Goal: Task Accomplishment & Management: Manage account settings

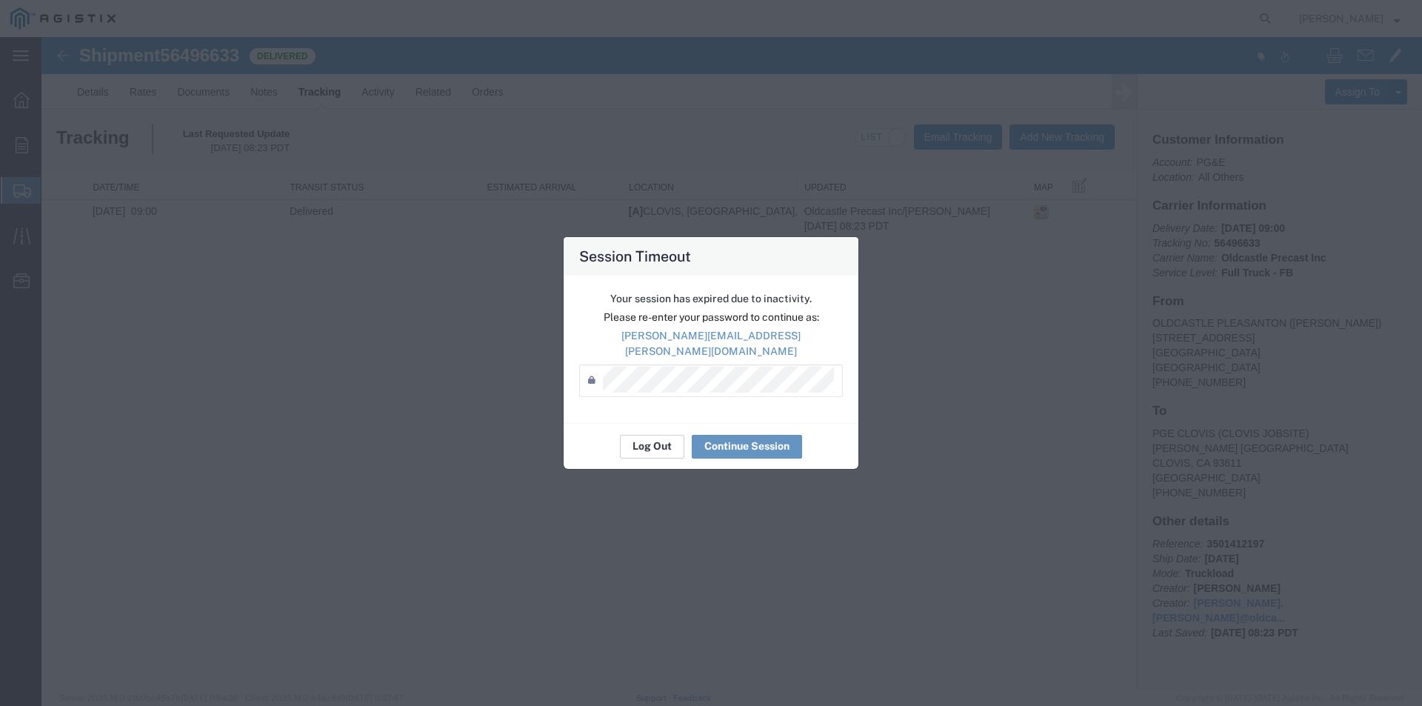
click at [663, 435] on button "Log Out" at bounding box center [652, 447] width 64 height 24
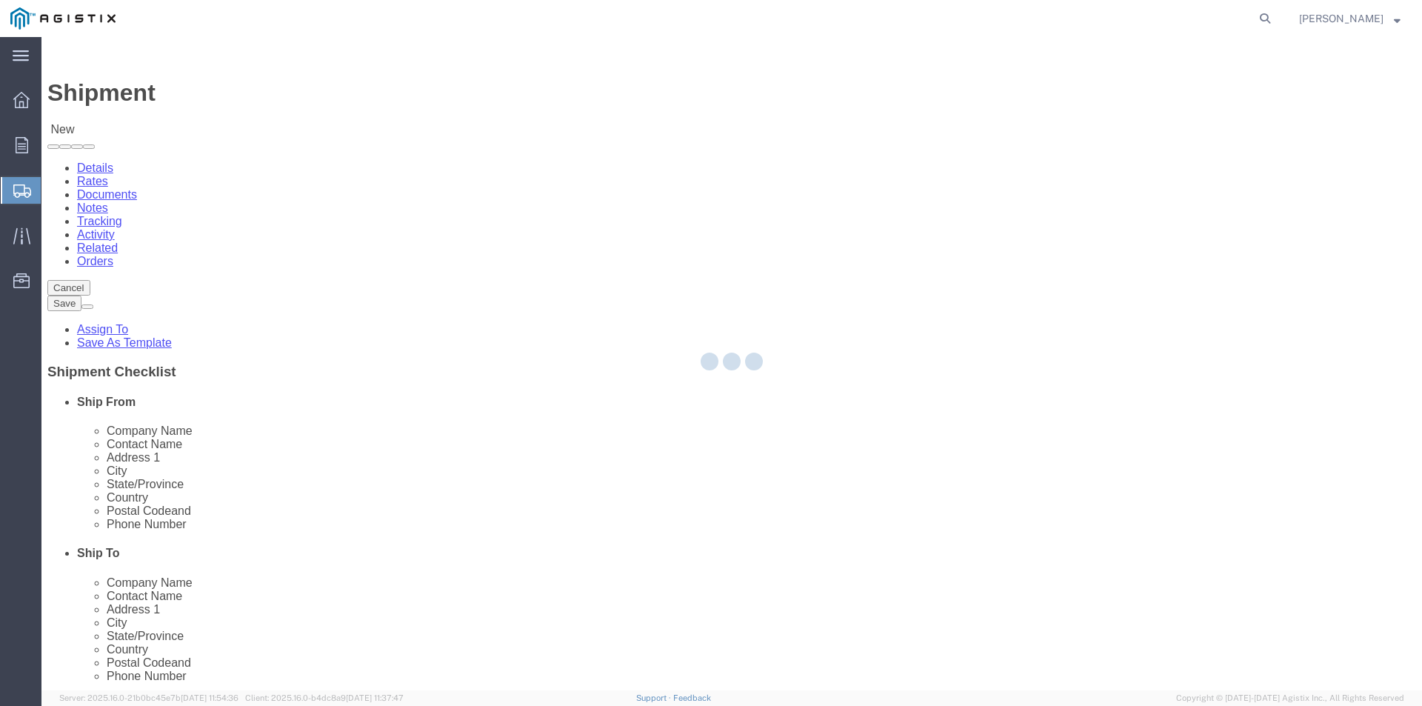
select select
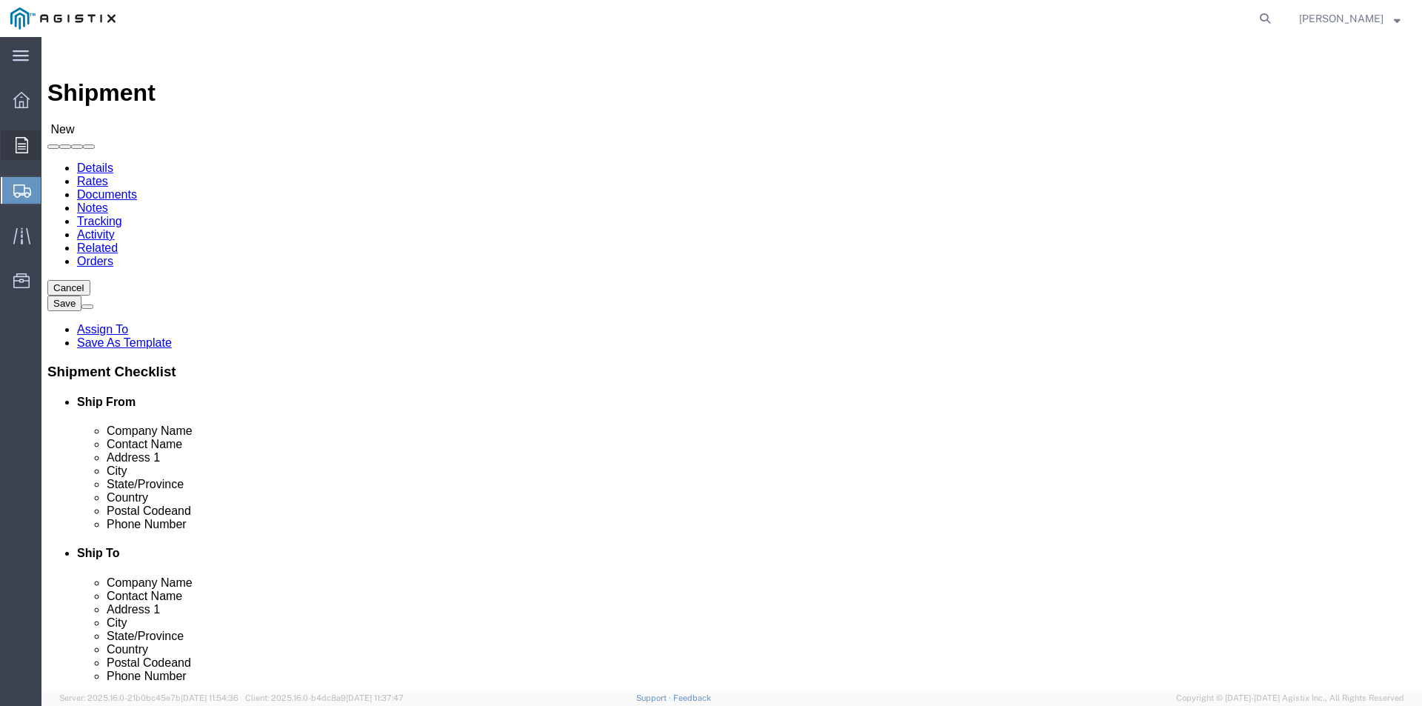
click at [21, 137] on icon at bounding box center [22, 145] width 13 height 16
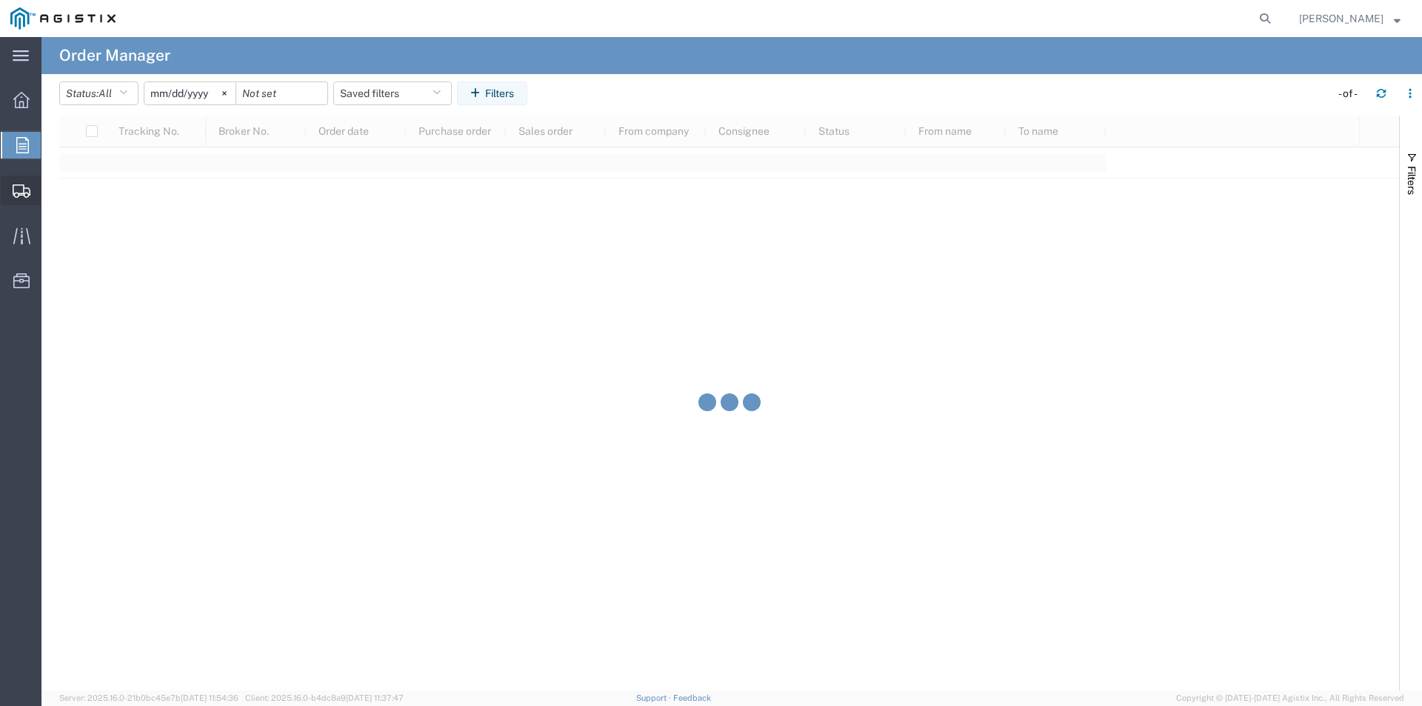
click at [26, 181] on div at bounding box center [21, 190] width 41 height 30
click at [20, 140] on icon at bounding box center [22, 145] width 13 height 16
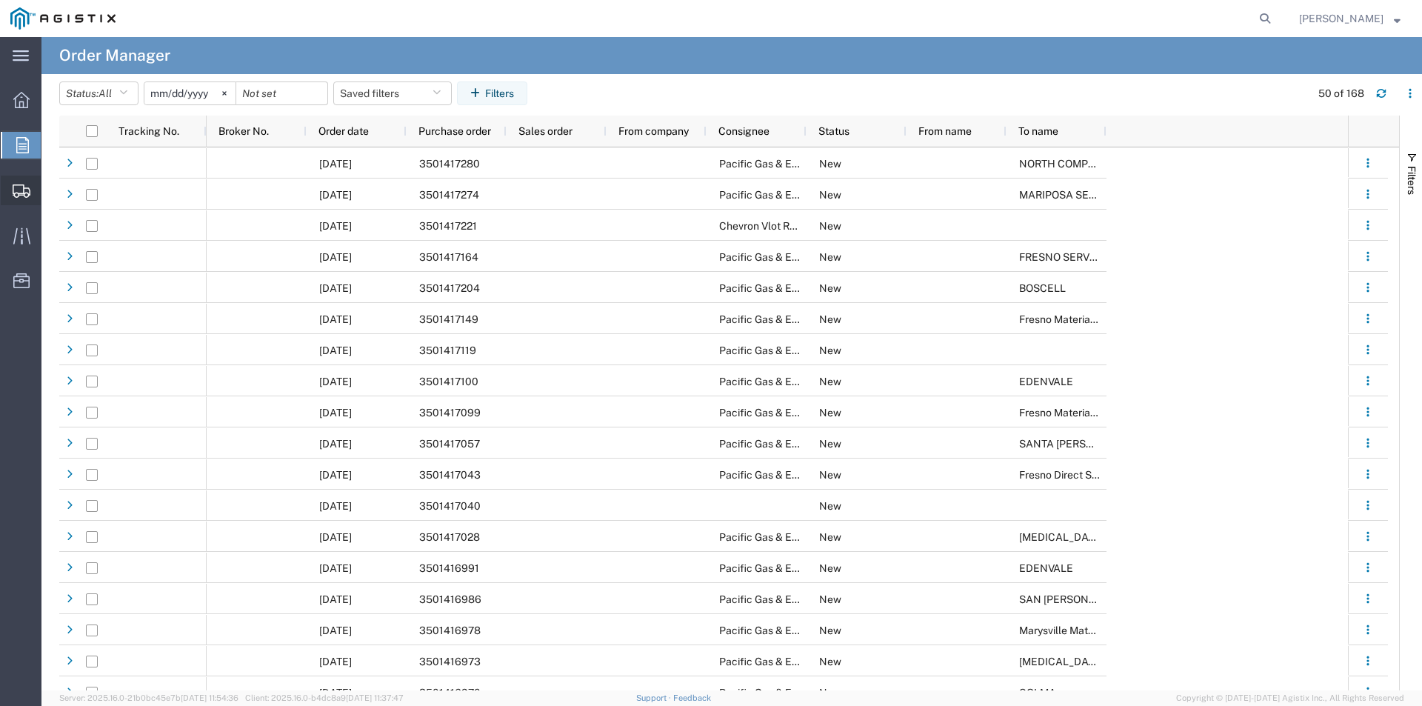
click at [14, 186] on icon at bounding box center [22, 190] width 18 height 13
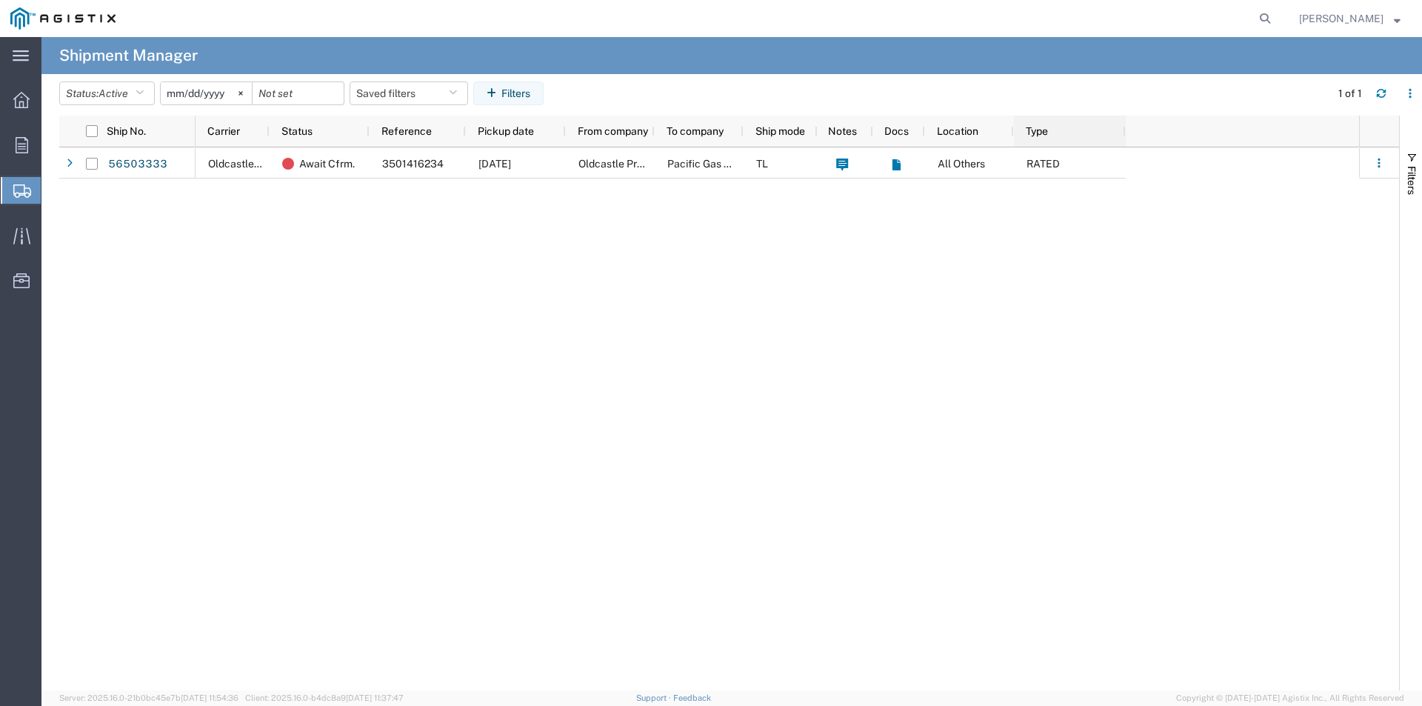
drag, startPoint x: 1062, startPoint y: 126, endPoint x: 1134, endPoint y: 126, distance: 71.8
click at [1128, 126] on div at bounding box center [1125, 131] width 6 height 31
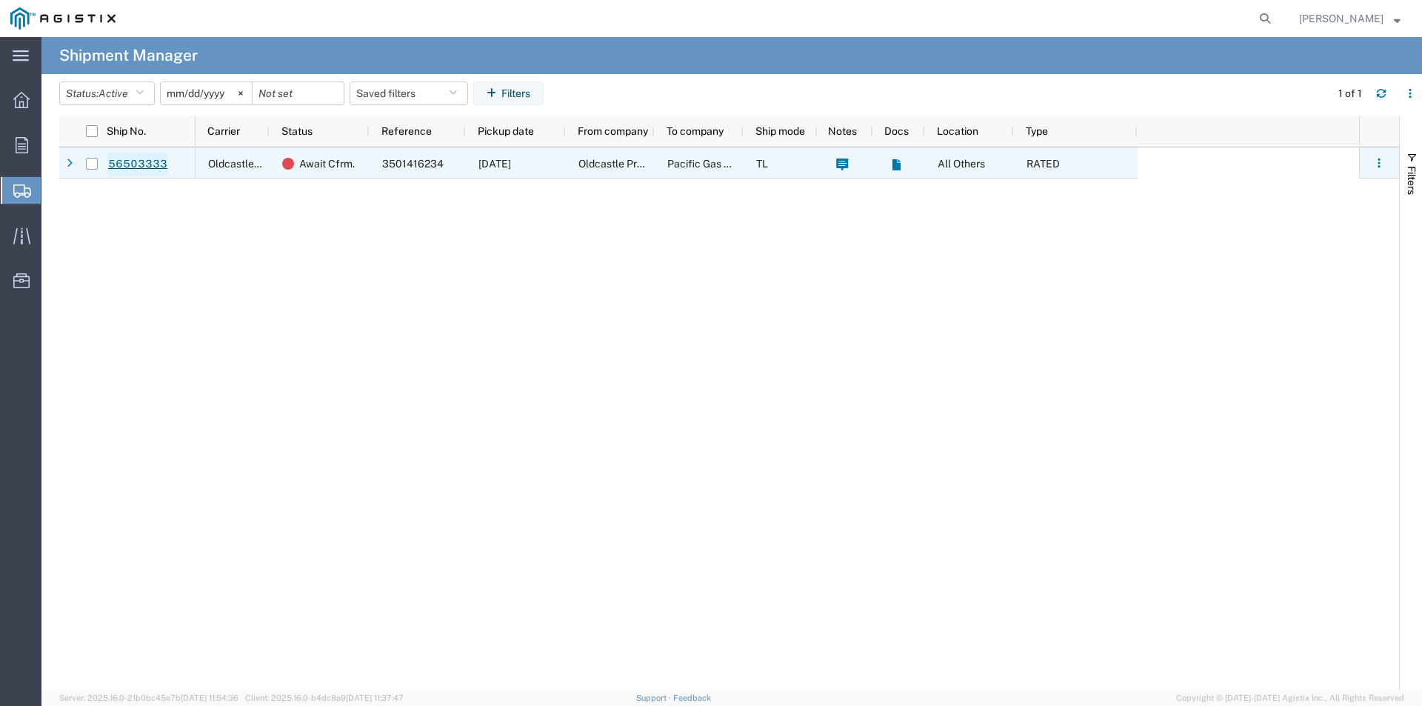
click at [150, 161] on link "56503333" at bounding box center [137, 165] width 61 height 24
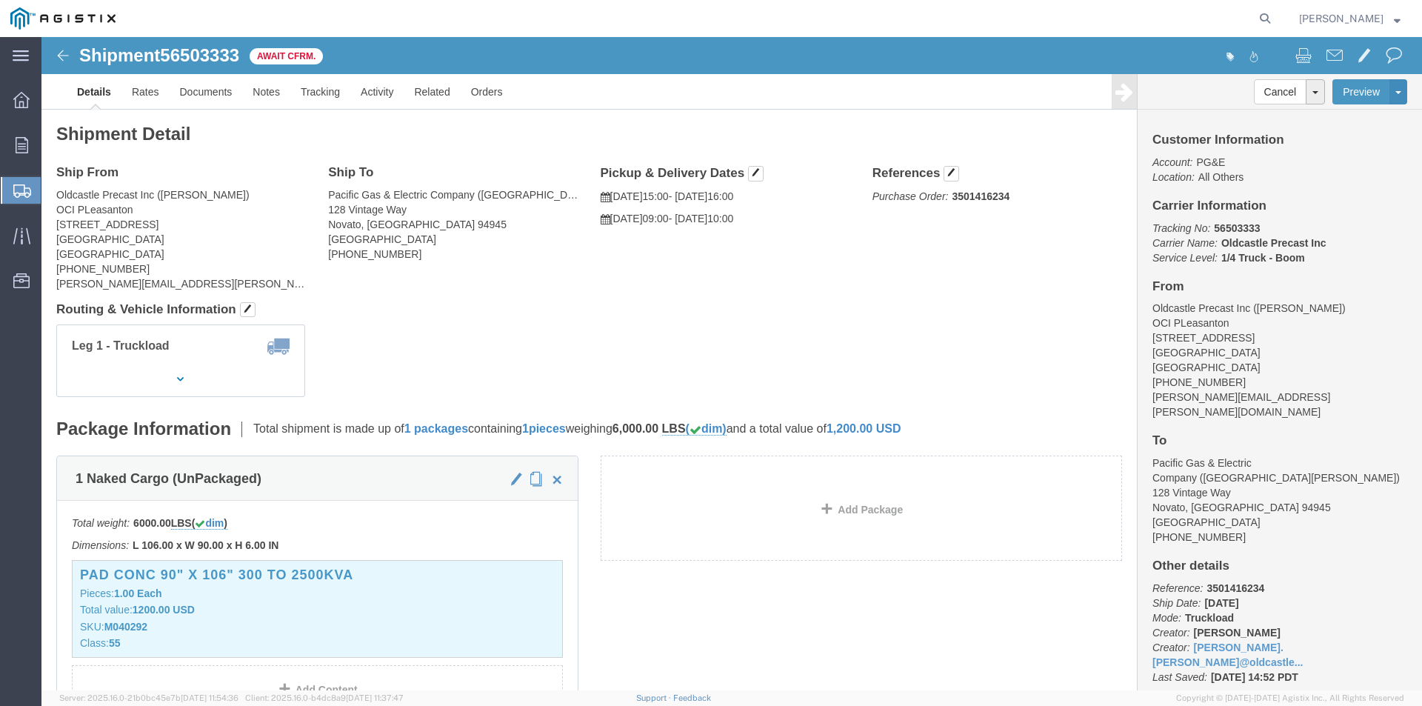
click img
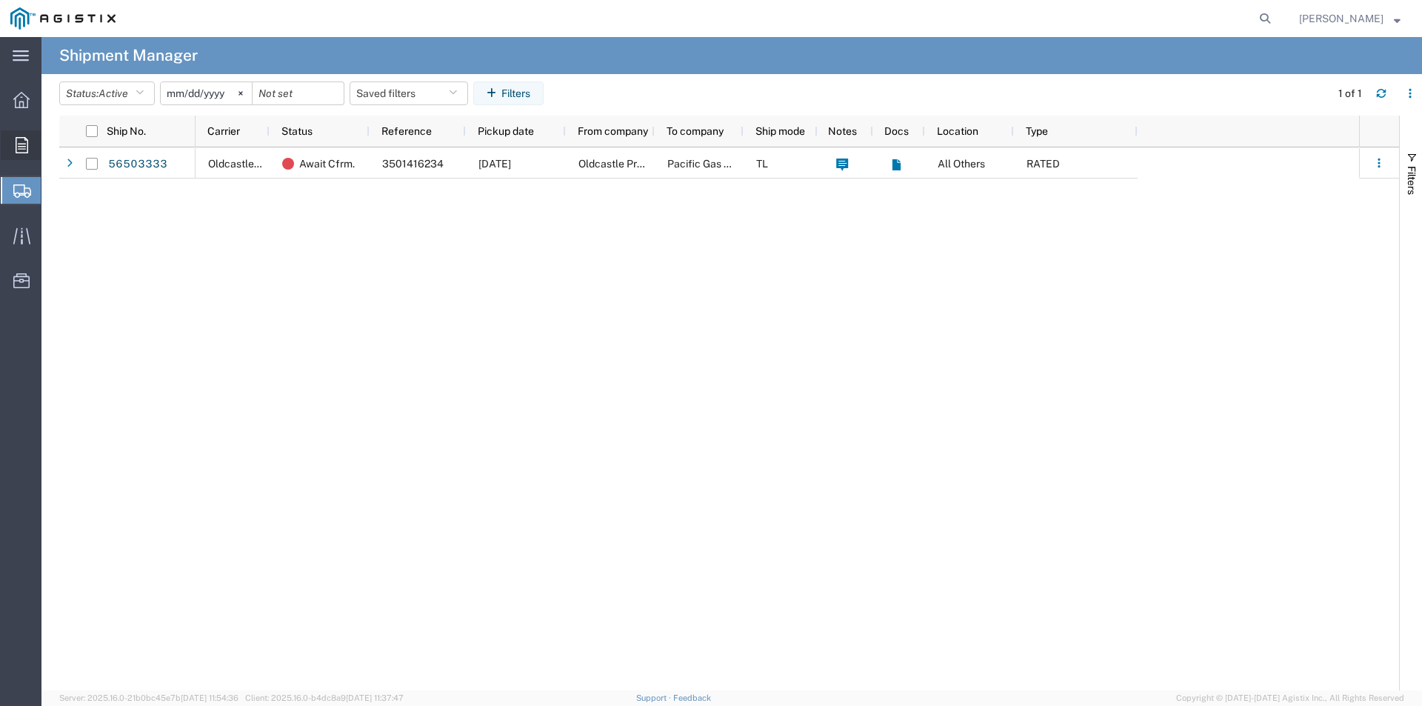
click at [21, 147] on icon at bounding box center [22, 145] width 13 height 16
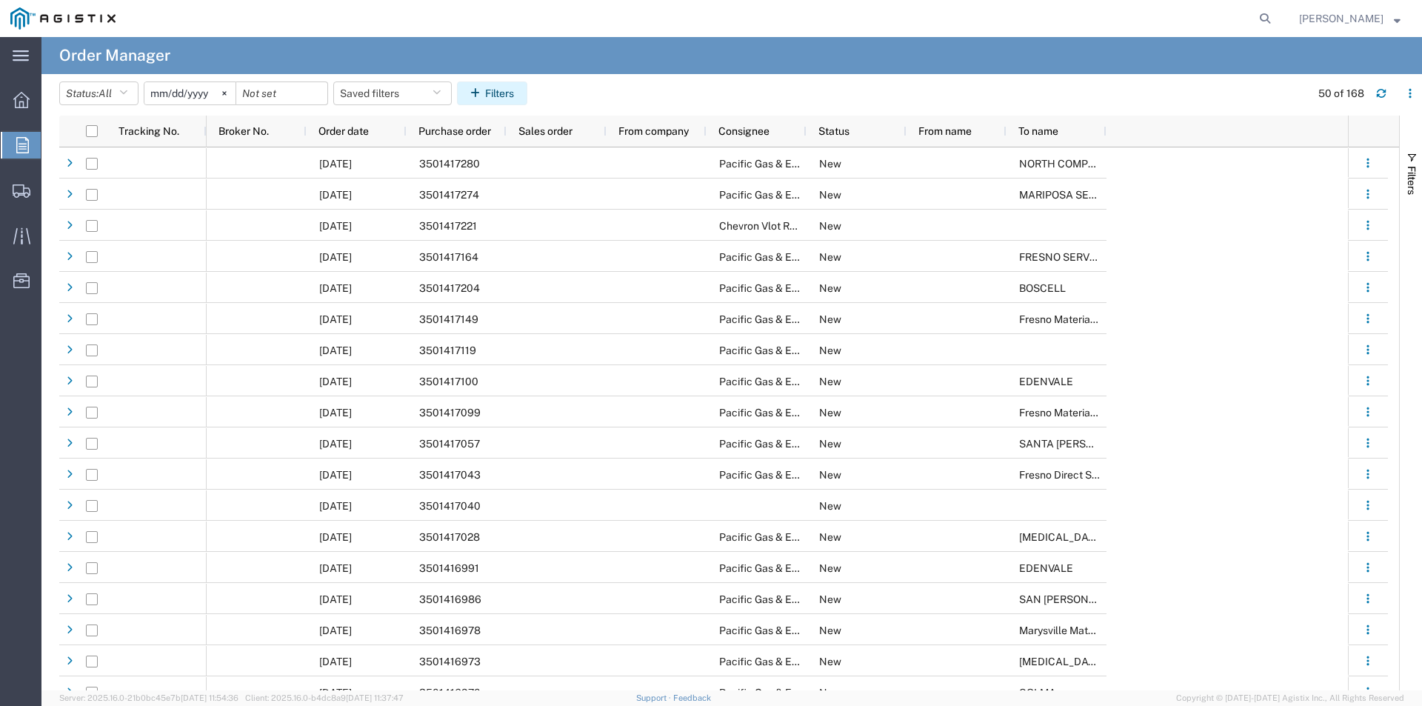
click at [488, 87] on button "Filters" at bounding box center [492, 93] width 70 height 24
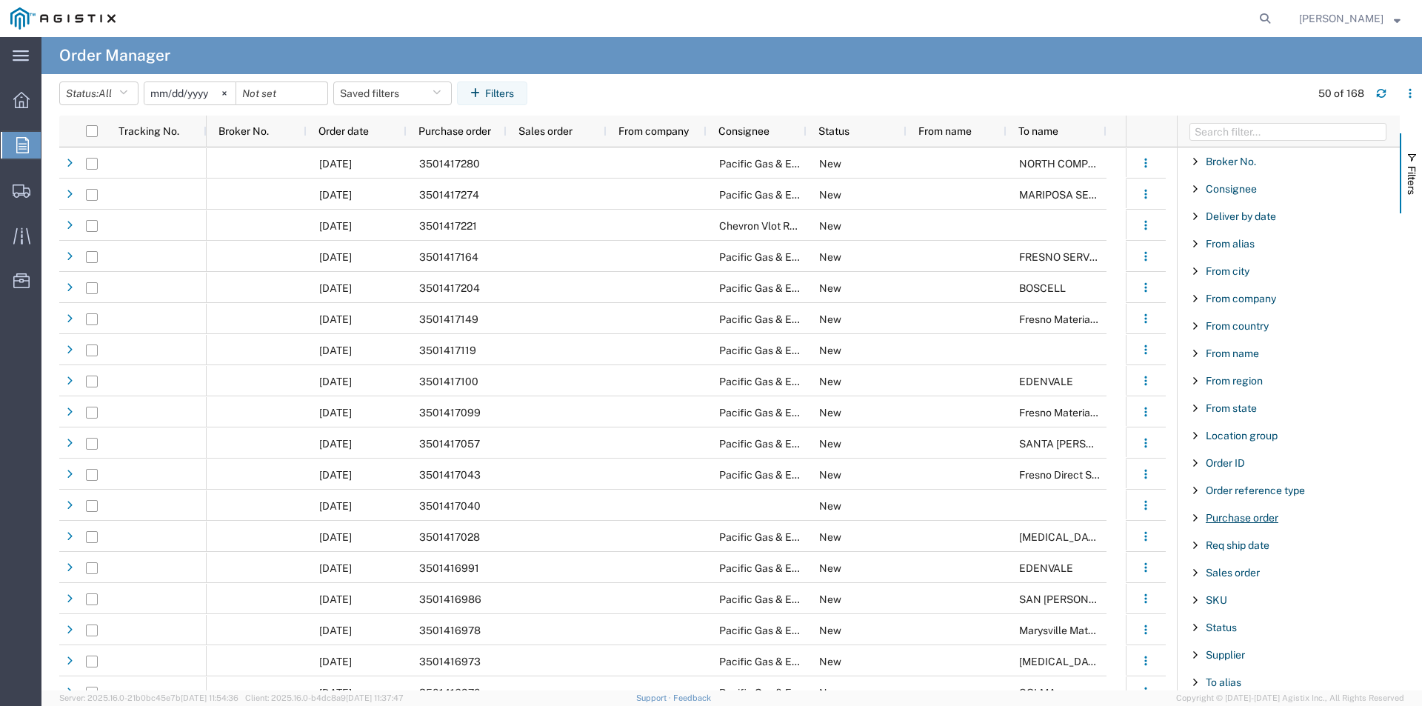
click at [1234, 512] on div "Purchase order" at bounding box center [1288, 517] width 222 height 27
click at [1231, 579] on input "Filter Value" at bounding box center [1294, 580] width 194 height 18
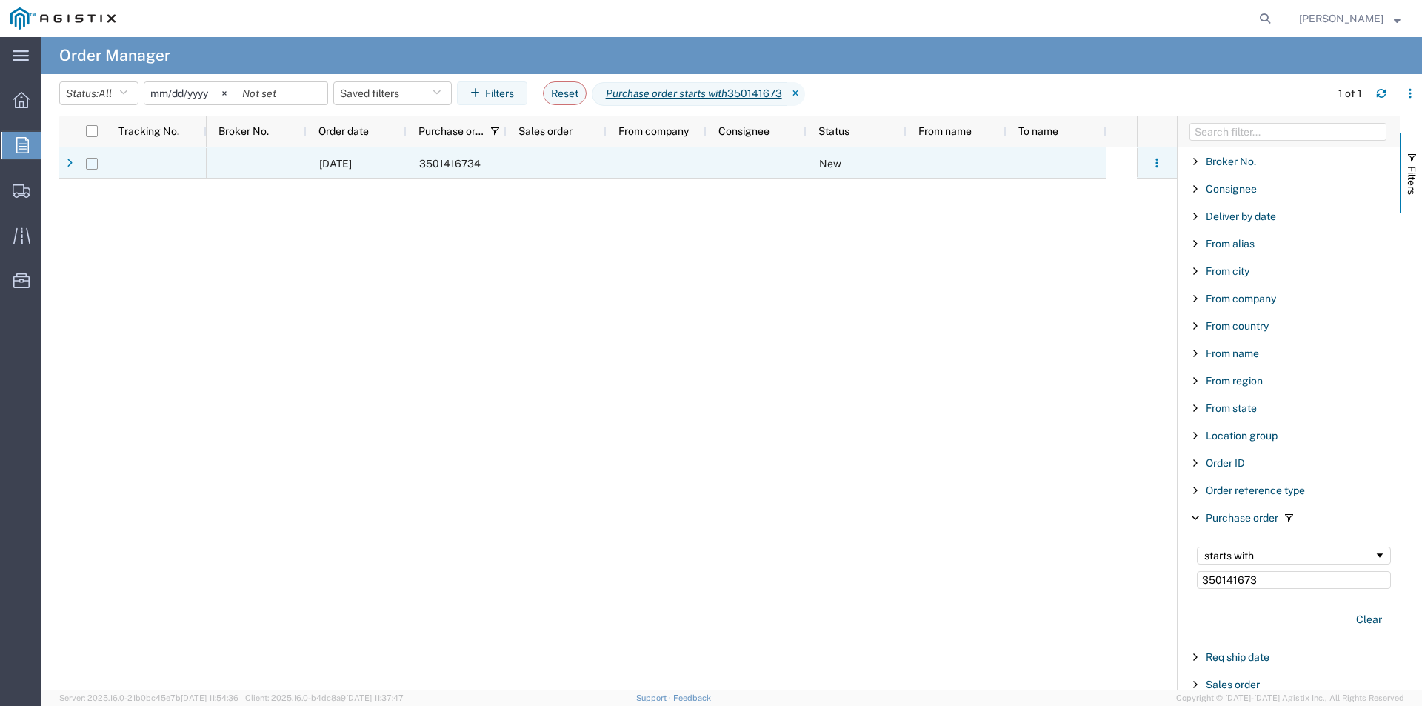
type input "350141673"
drag, startPoint x: 88, startPoint y: 160, endPoint x: 164, endPoint y: 146, distance: 77.6
click at [97, 159] on input "Press Space to toggle row selection (unchecked)" at bounding box center [92, 164] width 12 height 12
checkbox input "true"
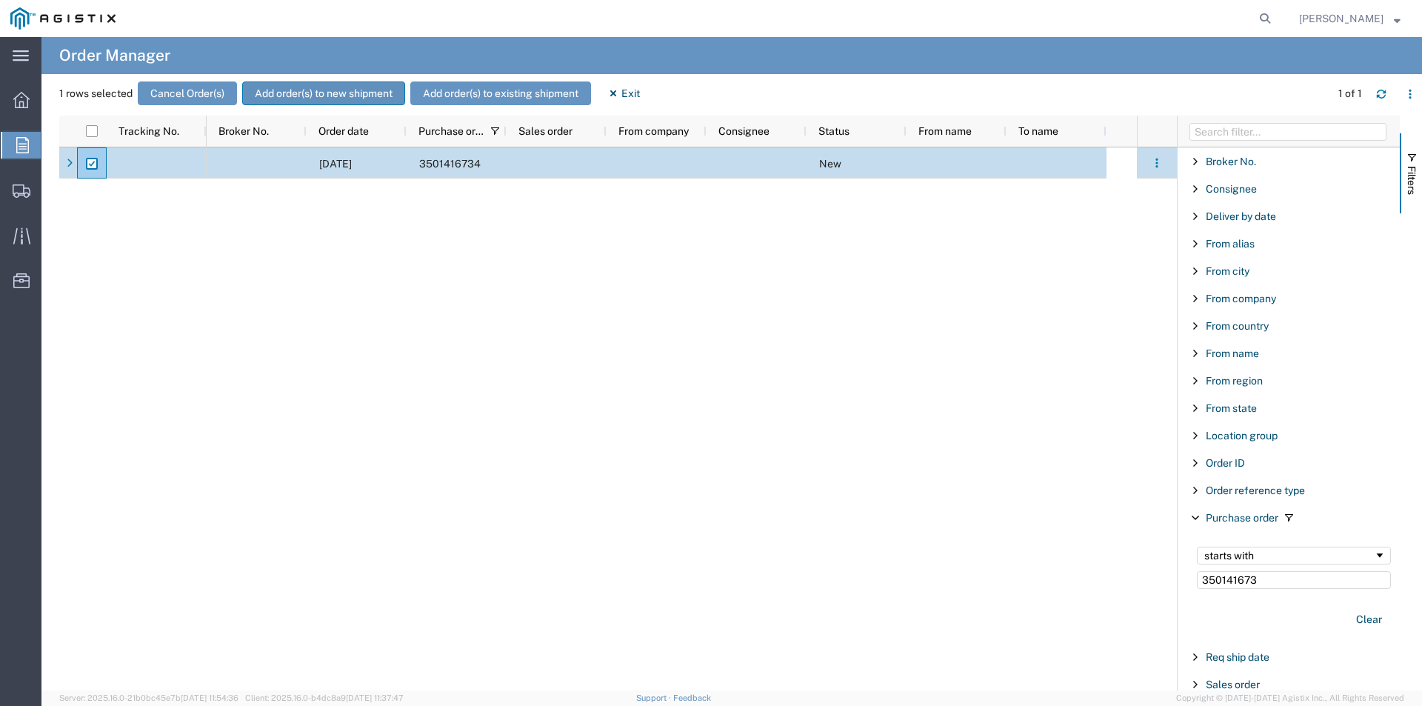
click at [350, 101] on button "Add order(s) to new shipment" at bounding box center [323, 93] width 163 height 24
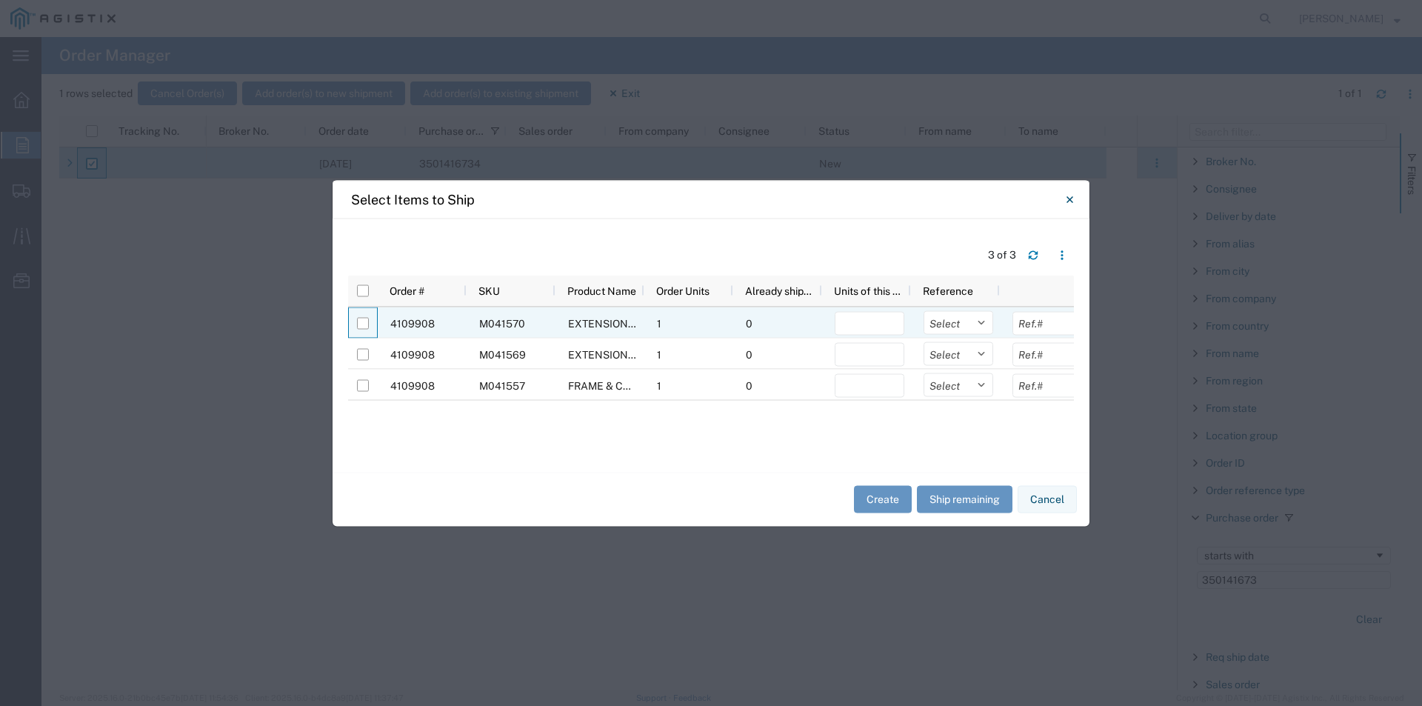
click at [371, 324] on div at bounding box center [363, 322] width 28 height 31
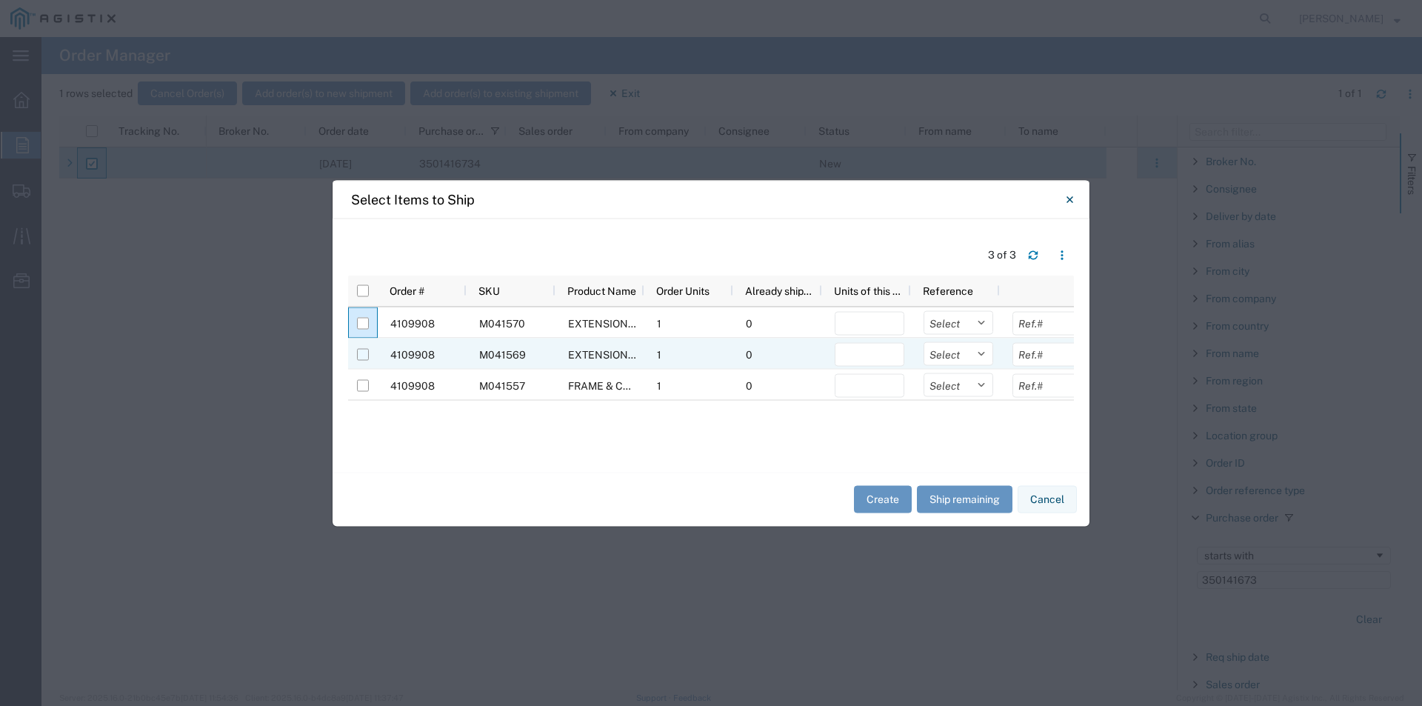
click at [366, 355] on input "Press Space to toggle row selection (unchecked)" at bounding box center [363, 354] width 12 height 12
checkbox input "true"
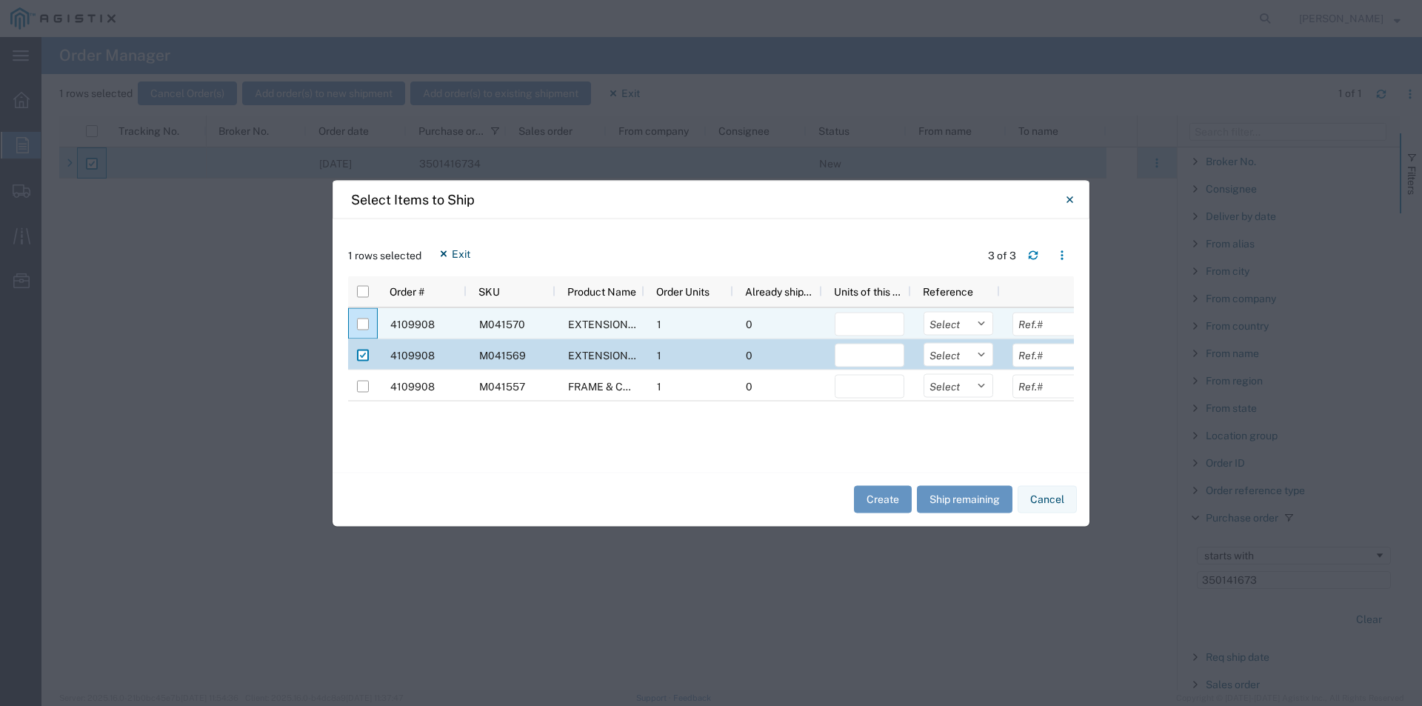
drag, startPoint x: 360, startPoint y: 321, endPoint x: 358, endPoint y: 346, distance: 25.2
click at [360, 324] on input "Press Space to toggle row selection (unchecked)" at bounding box center [363, 324] width 12 height 12
checkbox input "true"
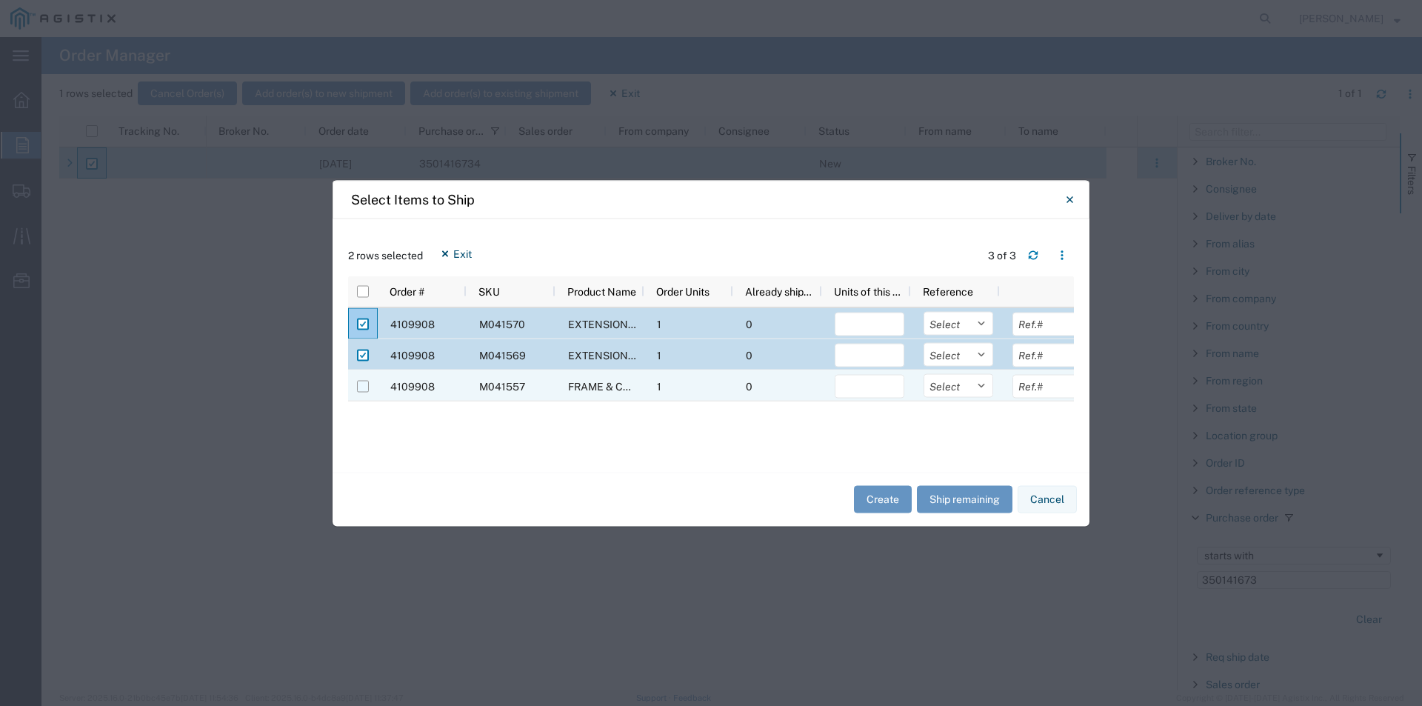
click at [364, 385] on input "Press Space to toggle row selection (unchecked)" at bounding box center [363, 386] width 12 height 12
checkbox input "true"
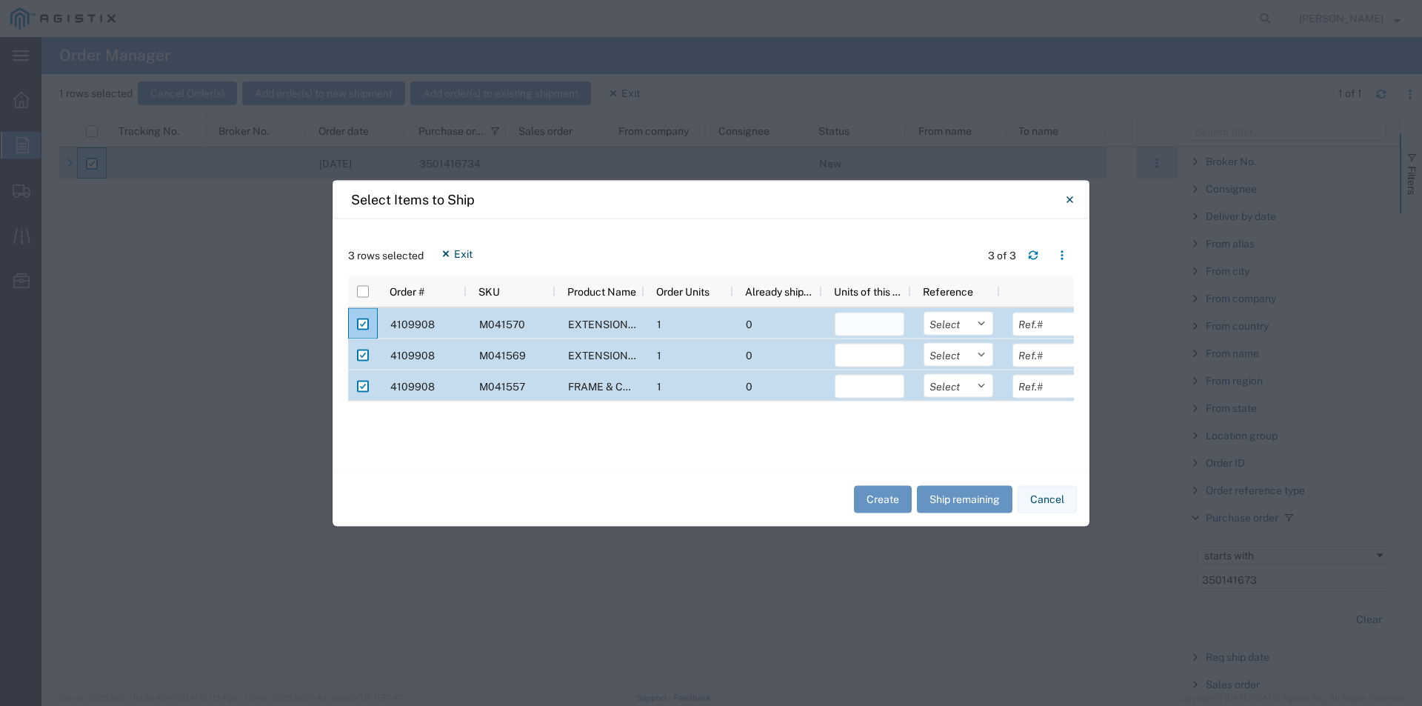
click at [857, 327] on input "number" at bounding box center [870, 324] width 70 height 24
type input "1"
click at [867, 253] on div "3 rows selected Exit 3 of 3" at bounding box center [711, 258] width 726 height 34
click at [855, 358] on input "number" at bounding box center [870, 355] width 70 height 24
type input "1"
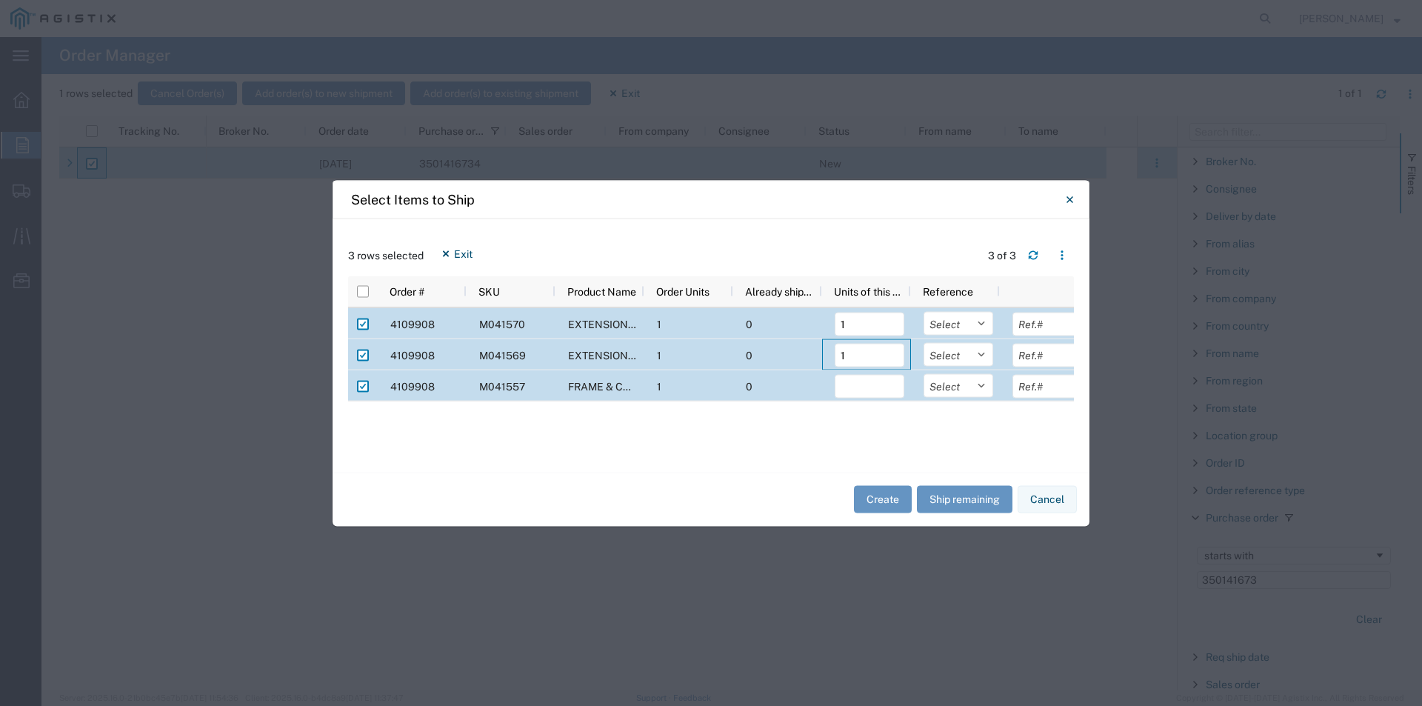
click at [895, 251] on div "3 rows selected Exit 3 of 3" at bounding box center [711, 258] width 726 height 34
click at [852, 397] on div at bounding box center [866, 385] width 89 height 31
click at [865, 388] on input "number" at bounding box center [870, 386] width 70 height 24
type input "1"
click at [870, 501] on button "Create" at bounding box center [883, 499] width 58 height 27
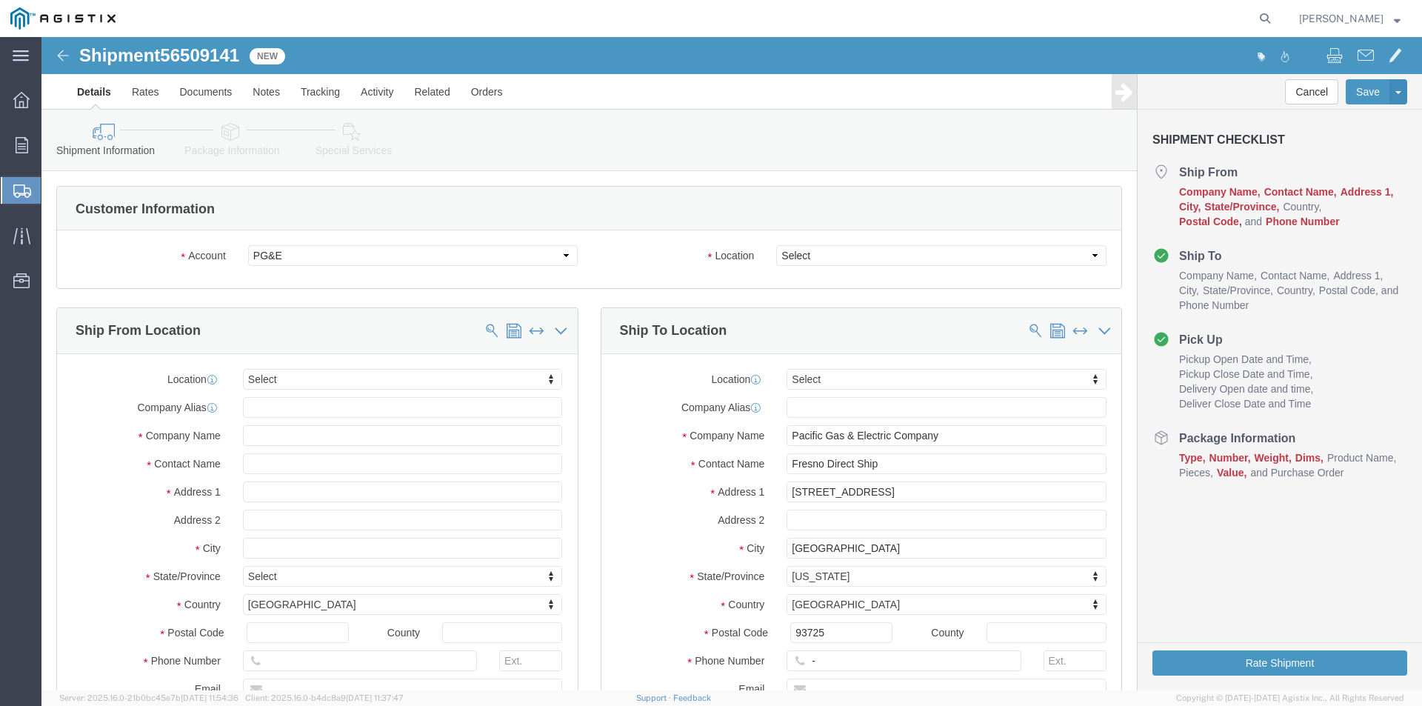
select select
click select "Select All Others [GEOGRAPHIC_DATA] [GEOGRAPHIC_DATA] [GEOGRAPHIC_DATA] [GEOGRA…"
select select "23082"
click select "Select All Others [GEOGRAPHIC_DATA] [GEOGRAPHIC_DATA] [GEOGRAPHIC_DATA] [GEOGRA…"
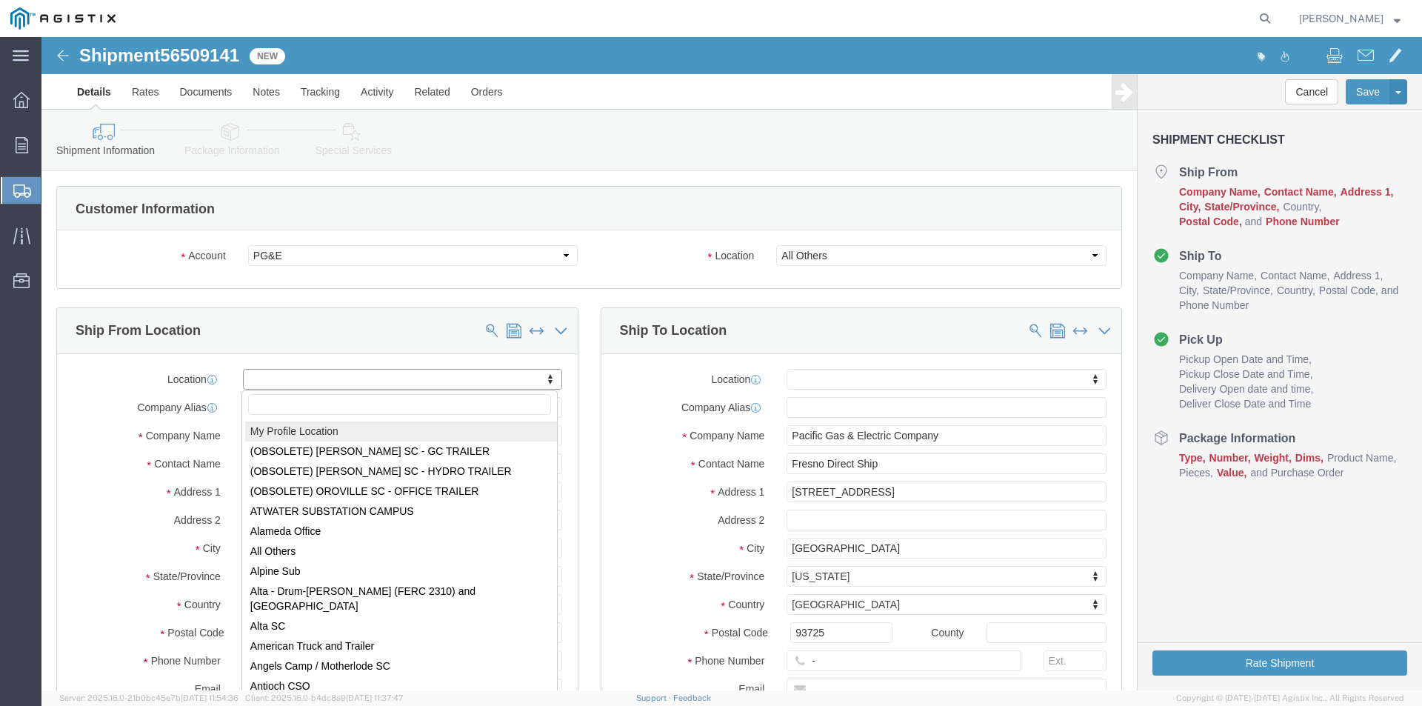
select select "MYPROFILE"
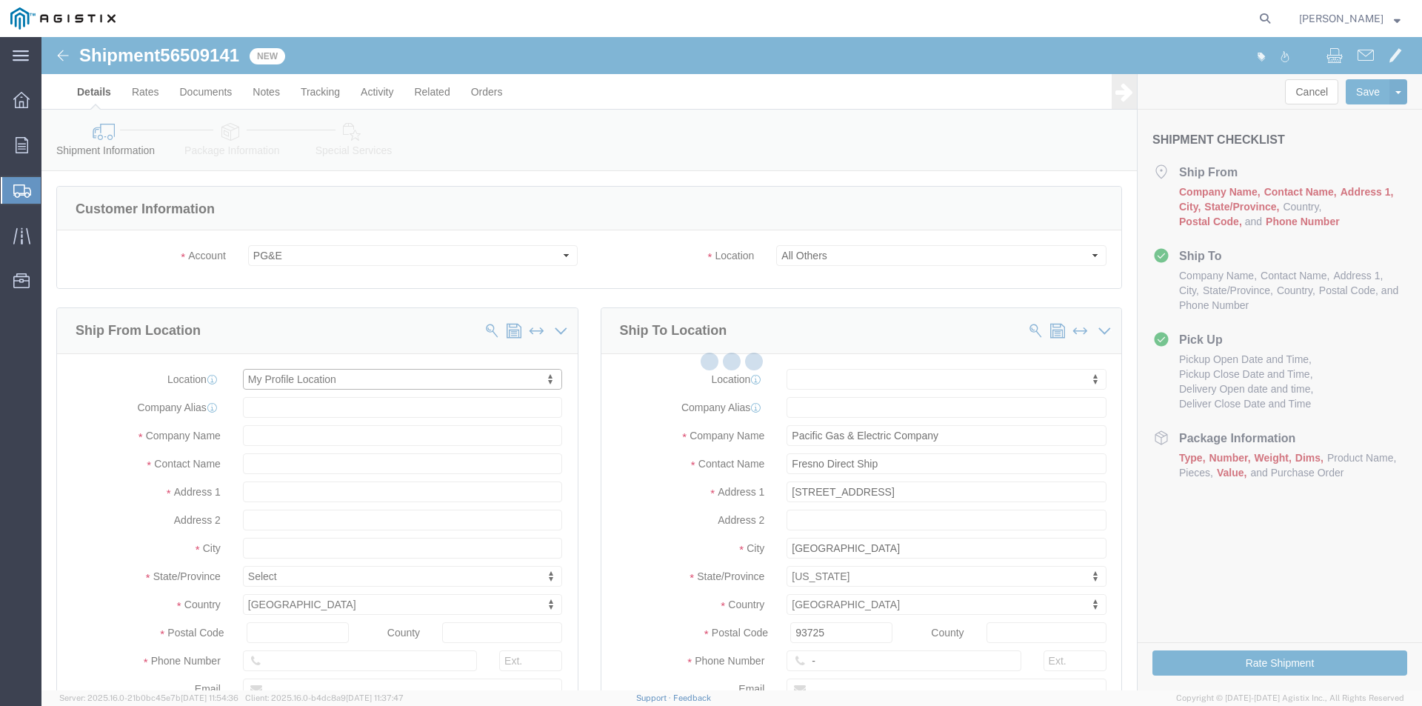
select select "CA"
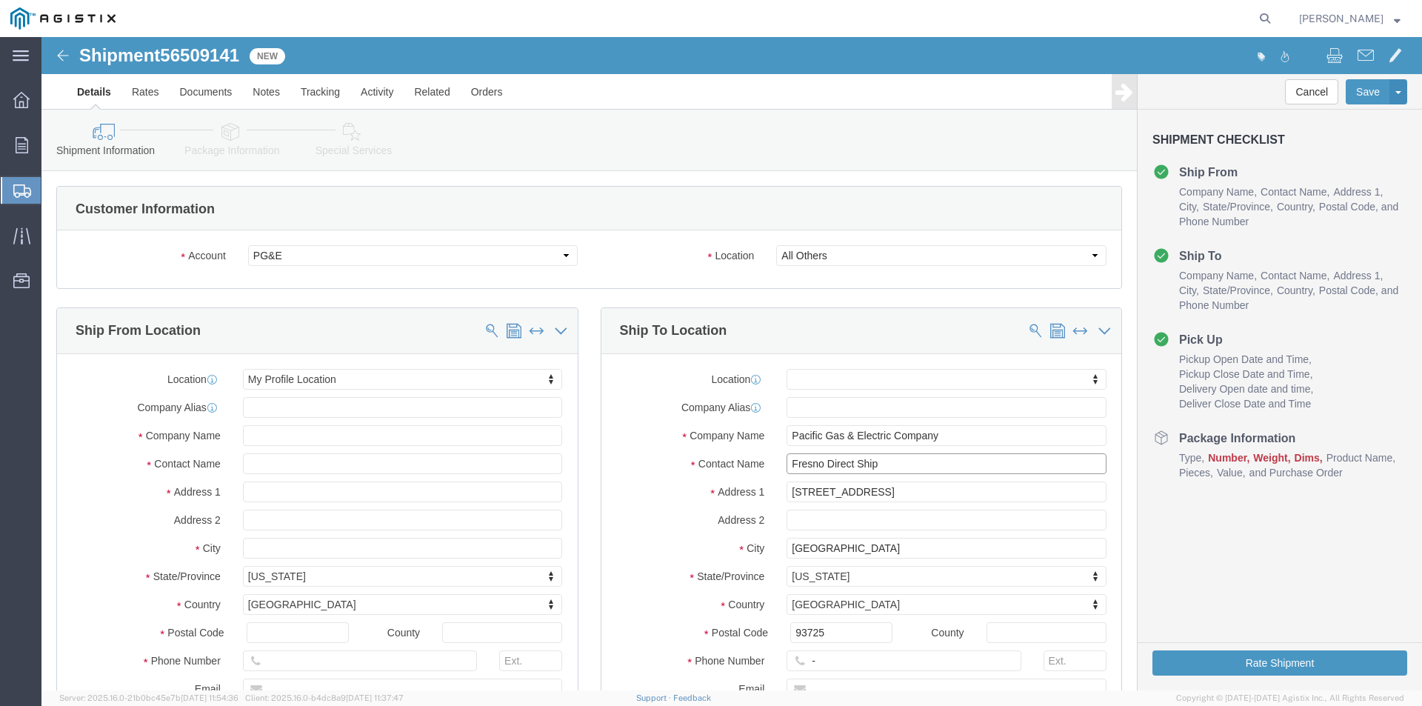
drag, startPoint x: 872, startPoint y: 423, endPoint x: 732, endPoint y: 428, distance: 140.0
click div "Fresno Direct Ship"
type input "w"
type input "[PERSON_NAME] YARD"
click input "[STREET_ADDRESS]"
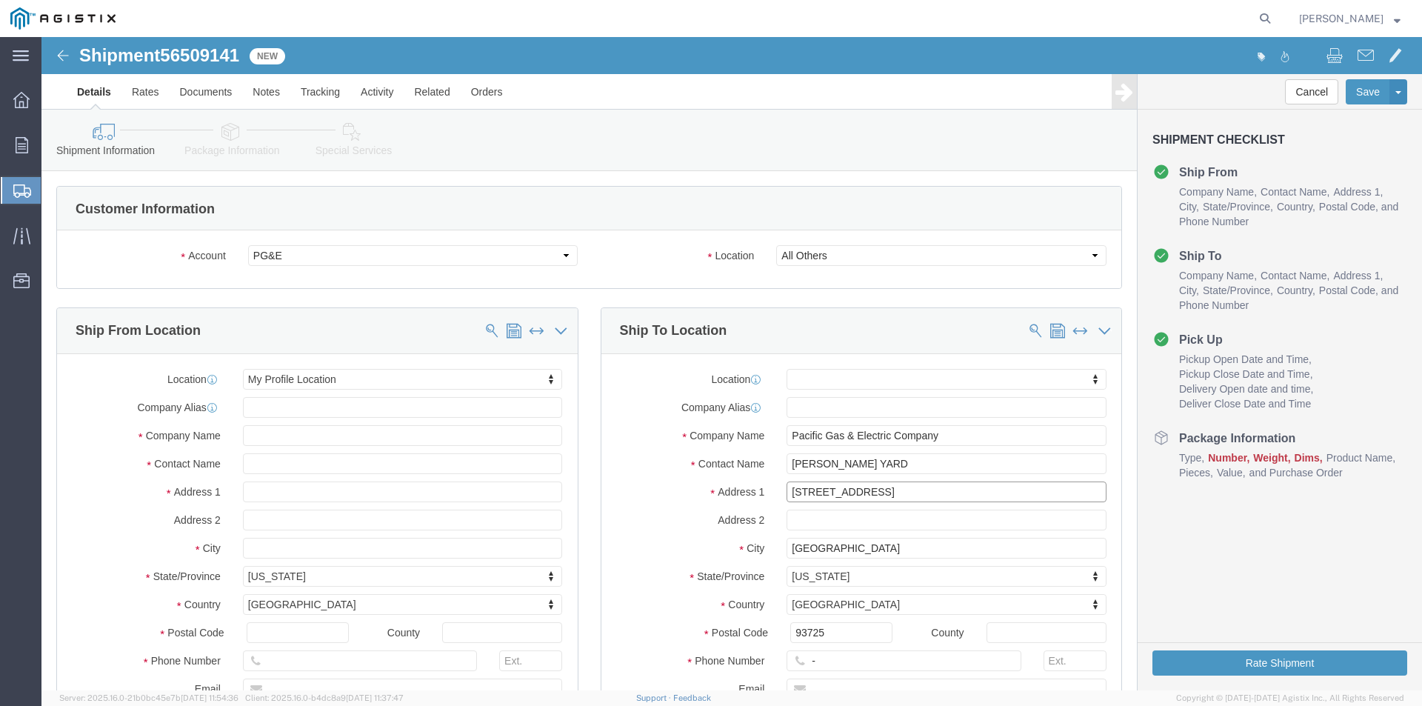
drag, startPoint x: 893, startPoint y: 462, endPoint x: 711, endPoint y: 465, distance: 182.2
click div "Location My Profile Location (OBSOLETE) [PERSON_NAME] SC - GC TRAILER (OBSOLETE…"
type input "[STREET_ADDRESS][PERSON_NAME]"
drag, startPoint x: 787, startPoint y: 512, endPoint x: 726, endPoint y: 517, distance: 60.9
click div "City [GEOGRAPHIC_DATA]"
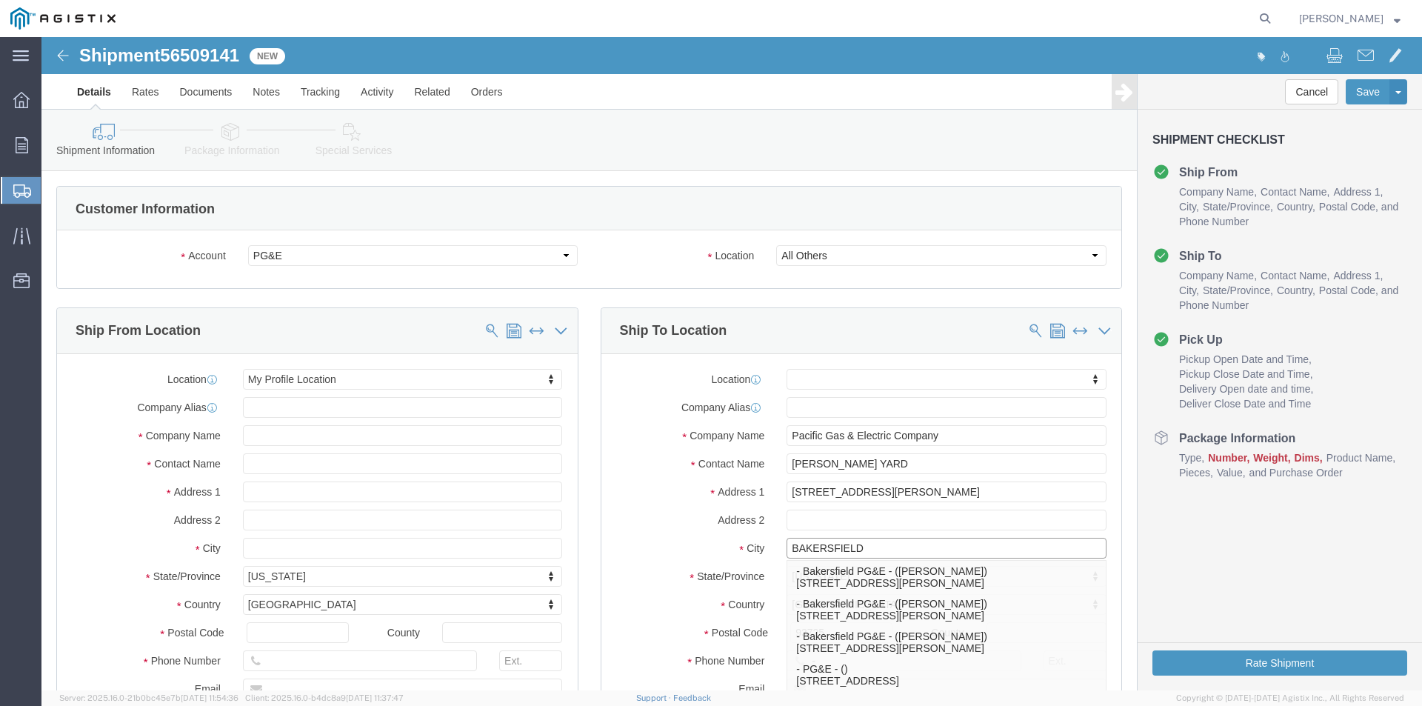
type input "BAKERSFIELD"
click label "State/Province"
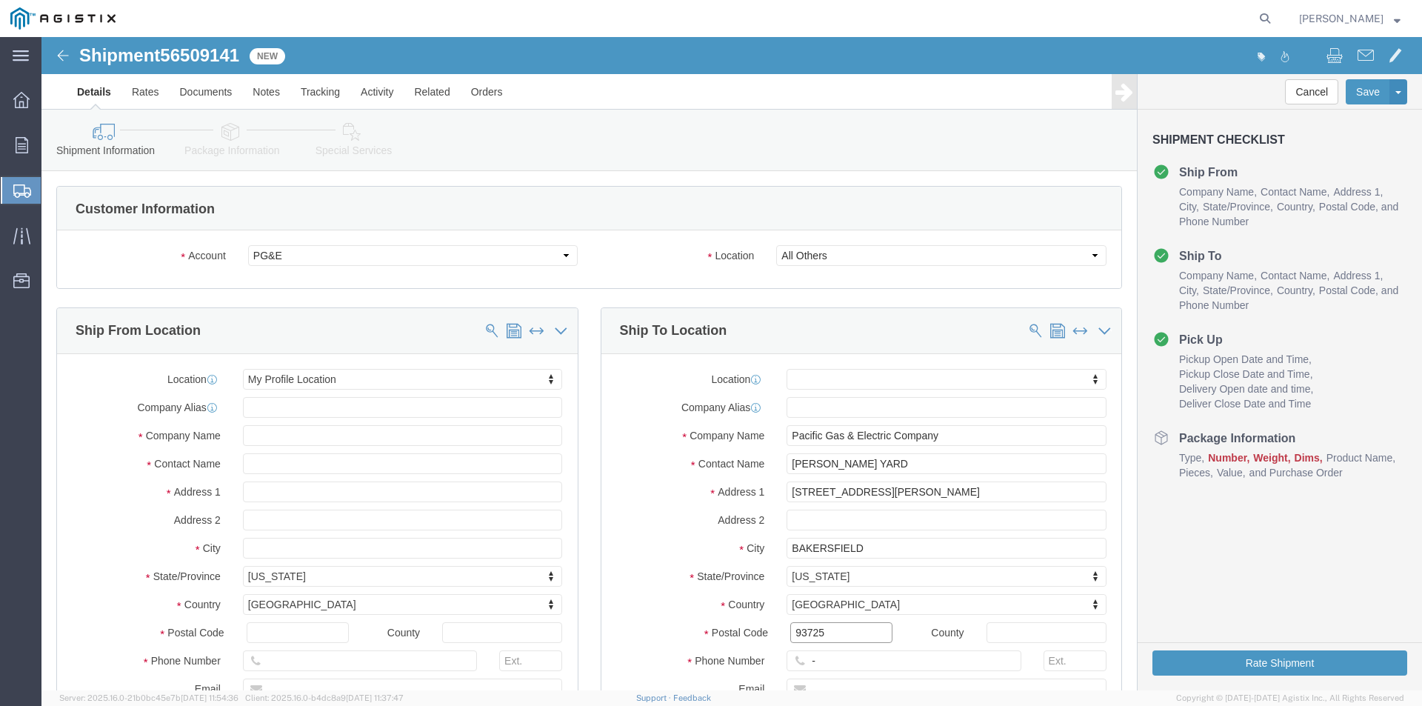
drag, startPoint x: 784, startPoint y: 595, endPoint x: 704, endPoint y: 596, distance: 80.0
click div "Postal Code 93725"
type input "93313"
drag, startPoint x: 786, startPoint y: 625, endPoint x: 737, endPoint y: 632, distance: 50.2
click div "-"
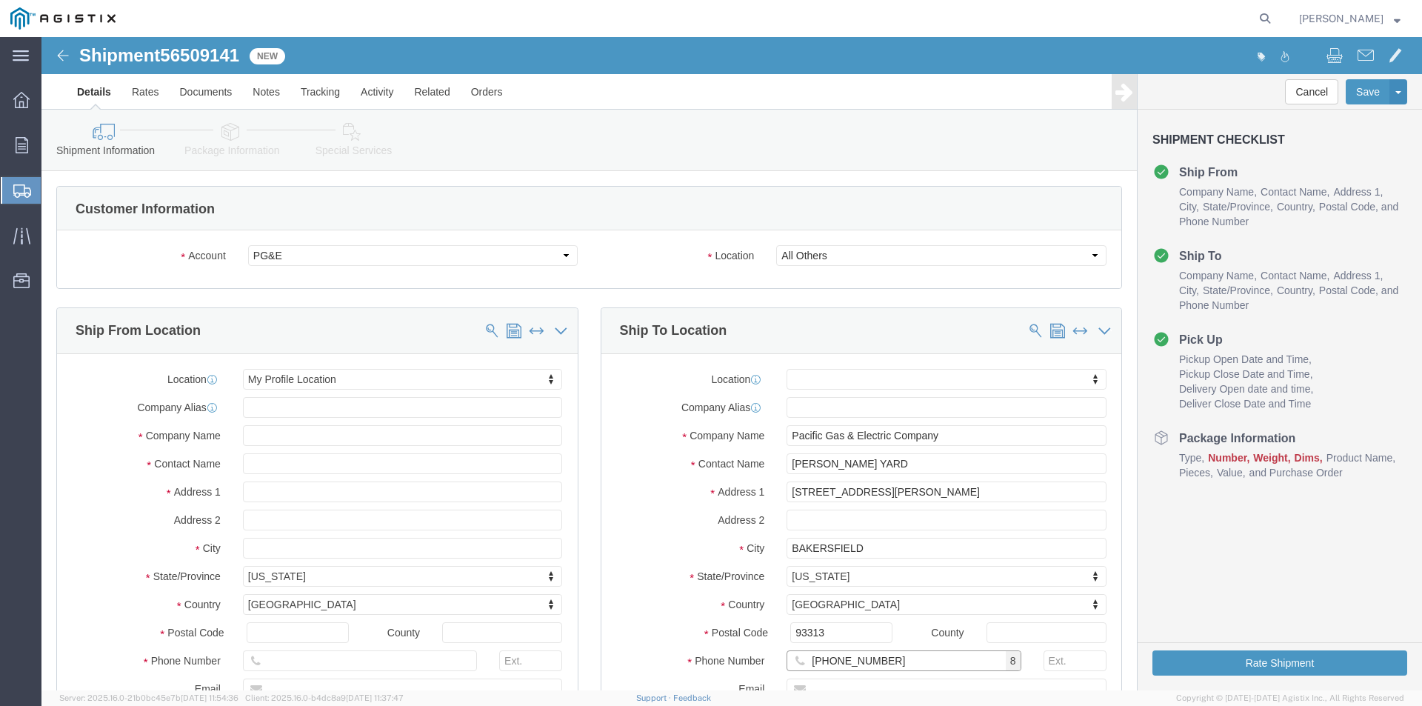
type input "[PHONE_NUMBER]"
click div "Location My Profile Location (OBSOLETE) [PERSON_NAME] SC - GC TRAILER (OBSOLETE…"
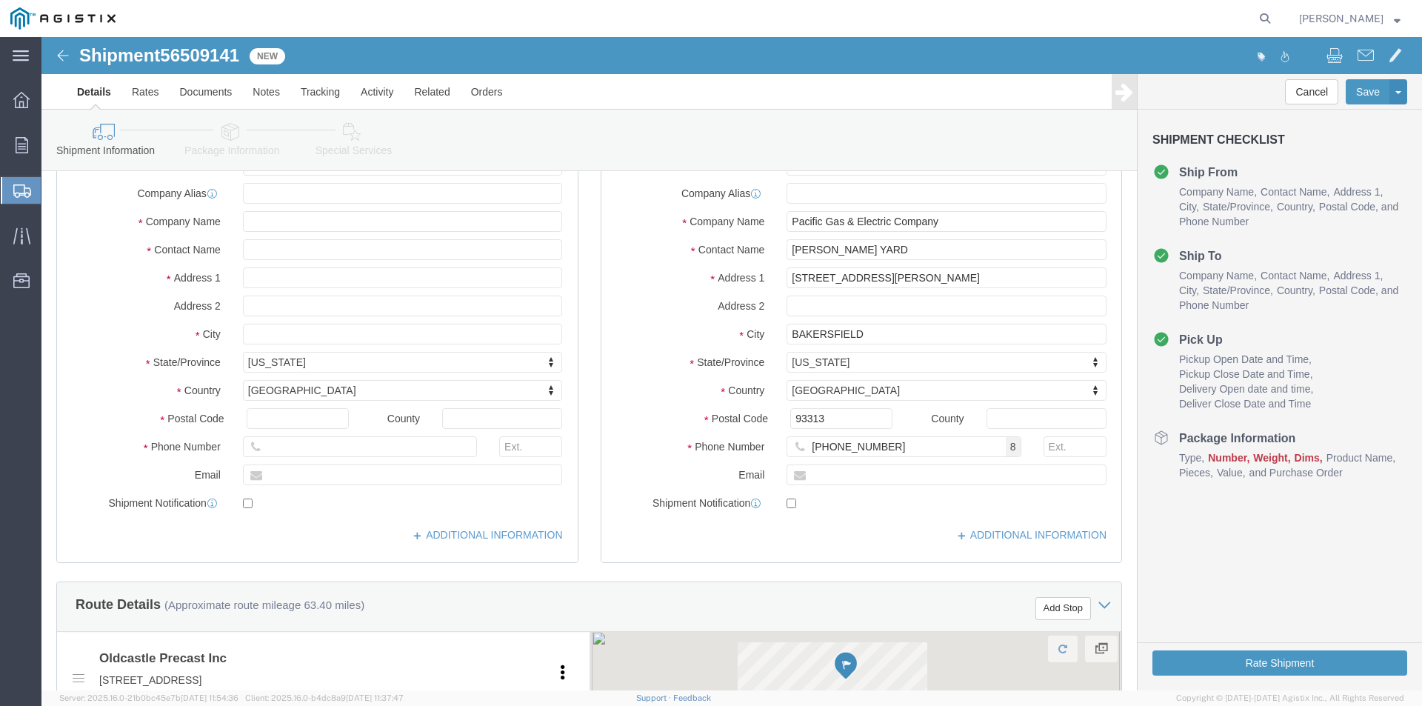
scroll to position [222, 0]
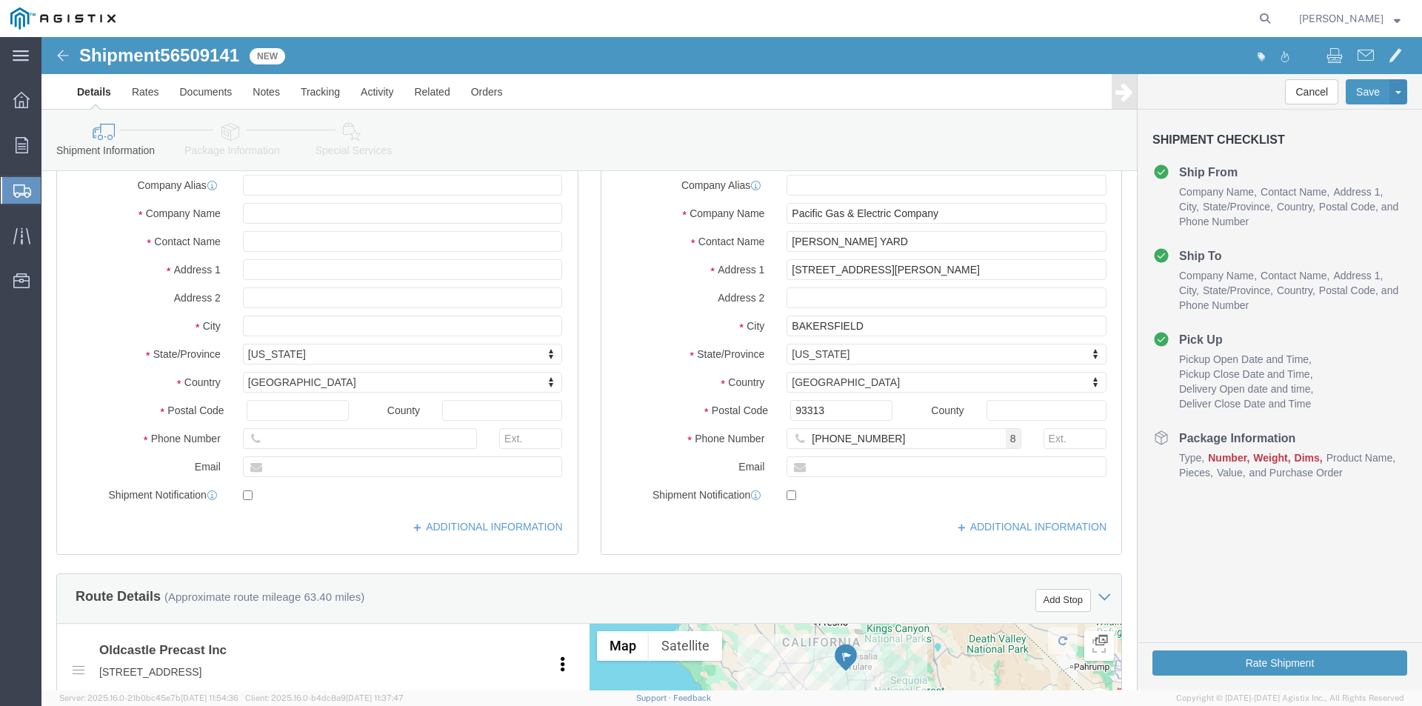
click div "ADDITIONAL INFORMATION"
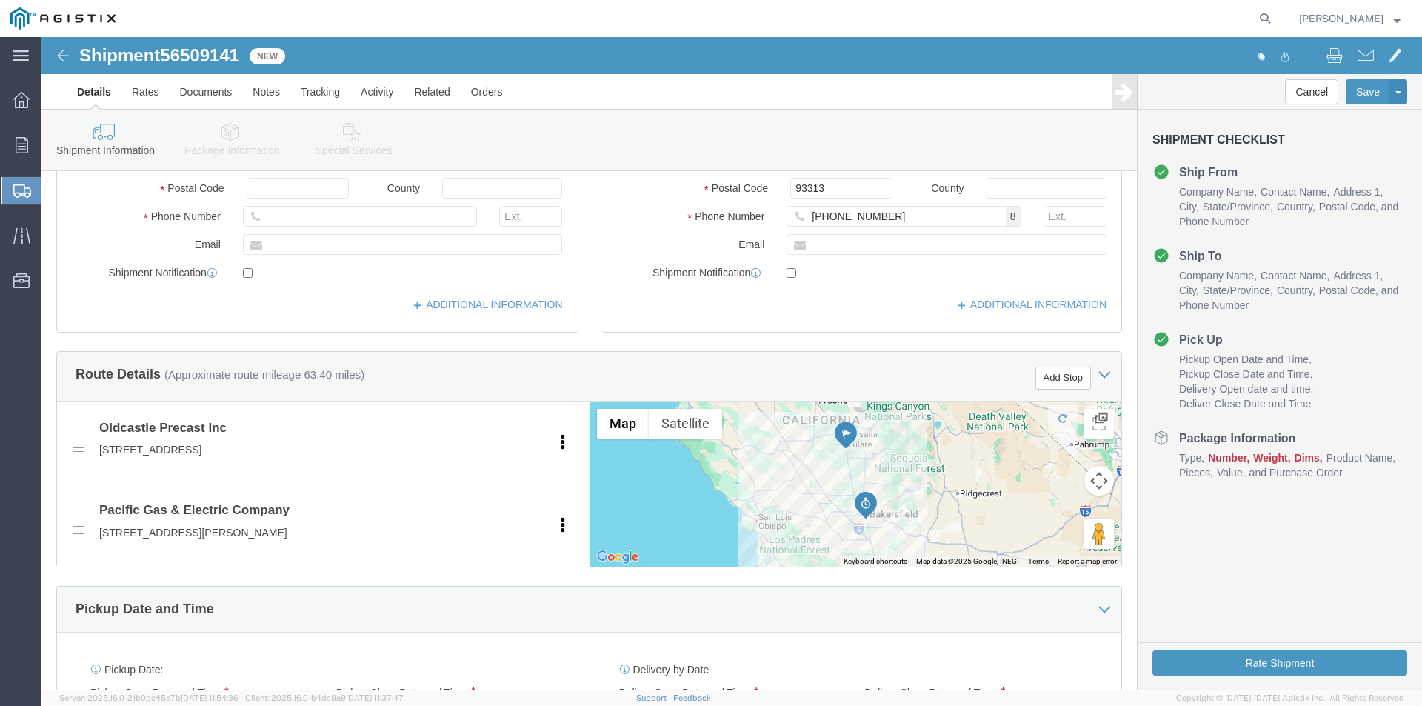
scroll to position [592, 0]
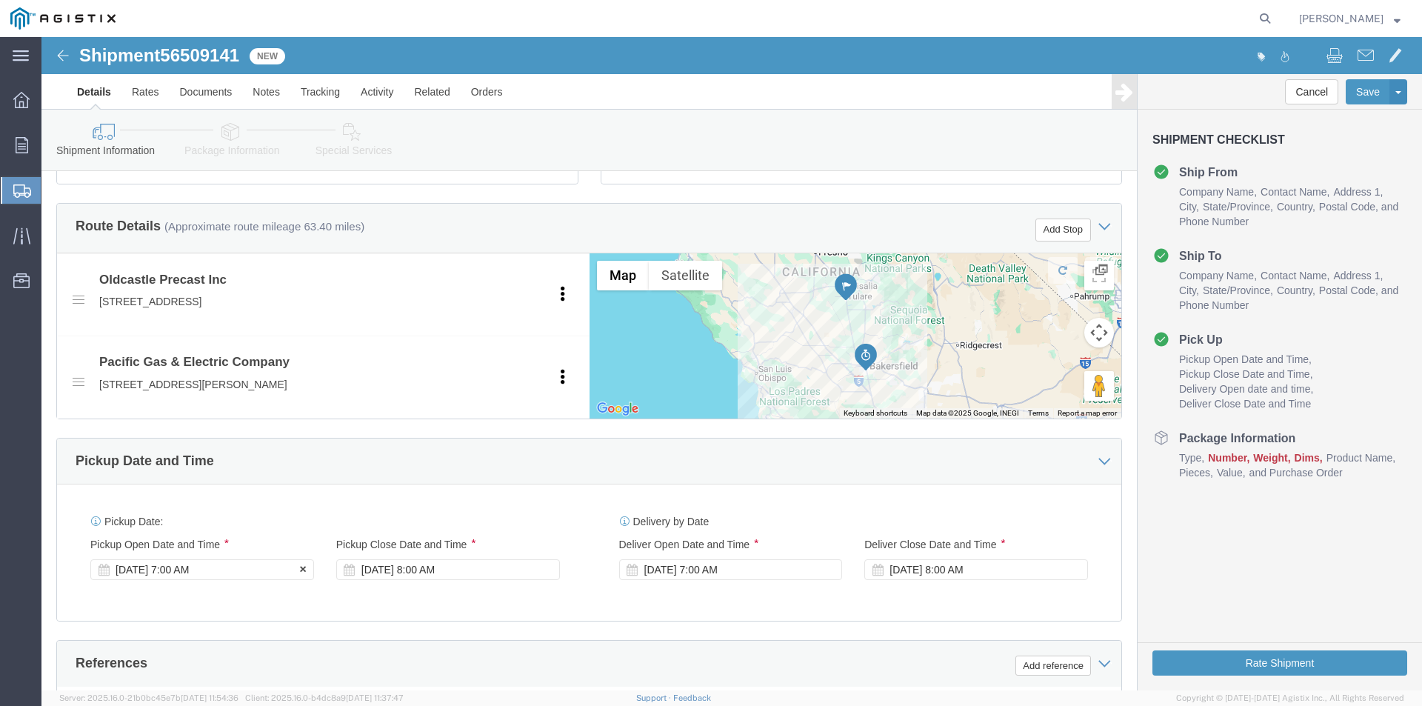
click div "[DATE] 7:00 AM"
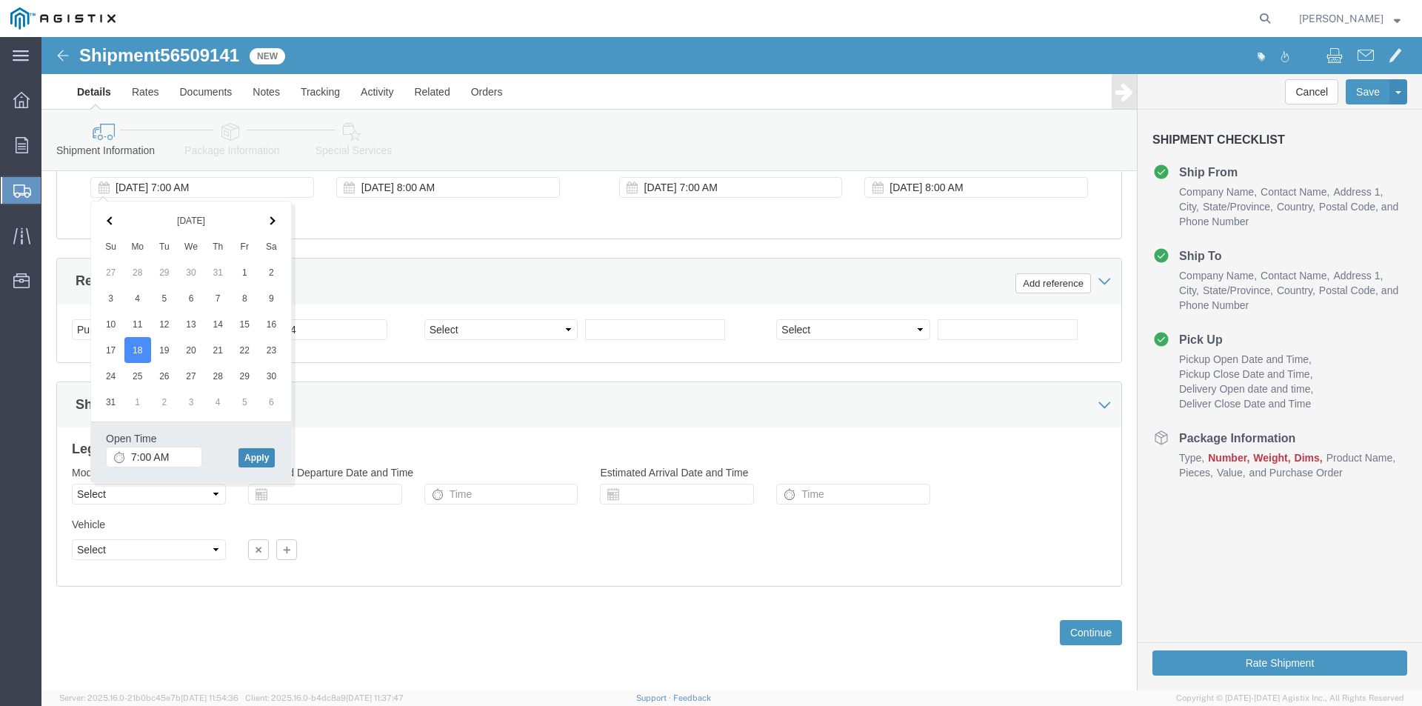
click button "Apply"
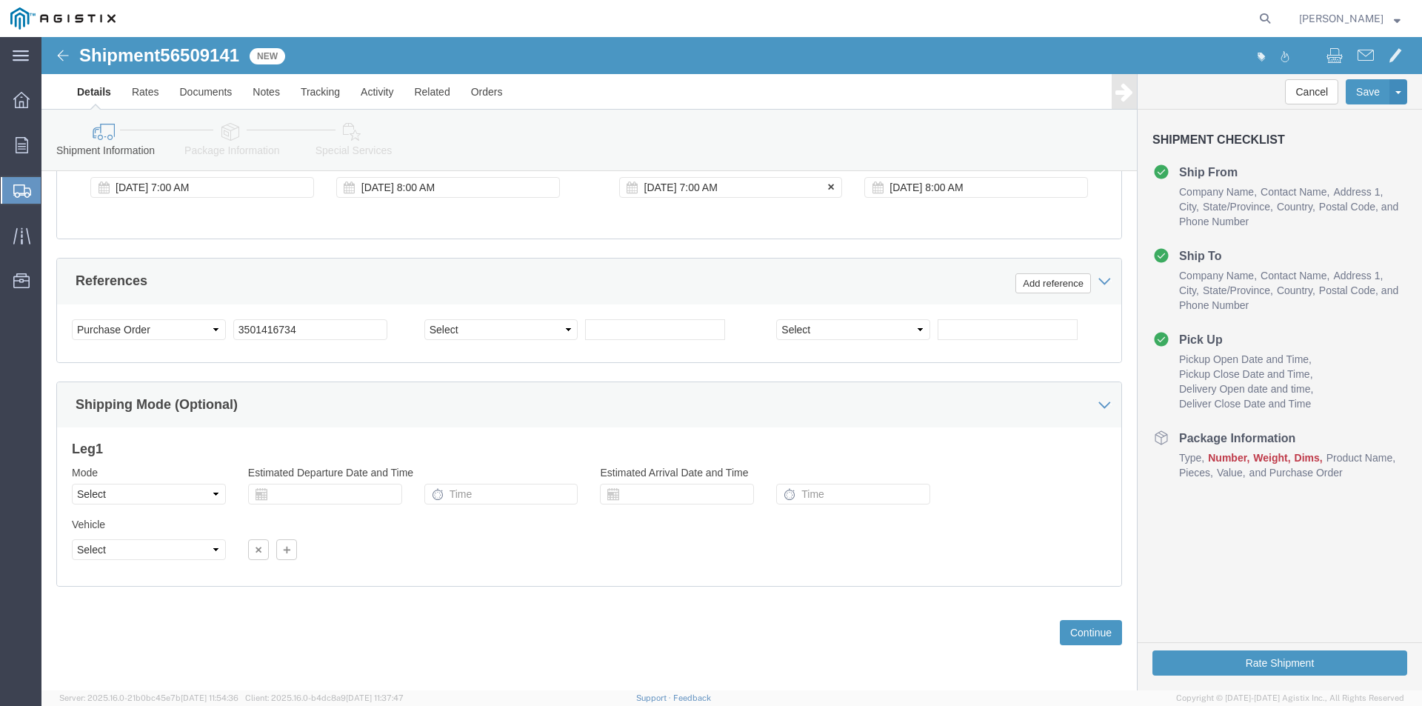
click div "[DATE] 7:00 AM"
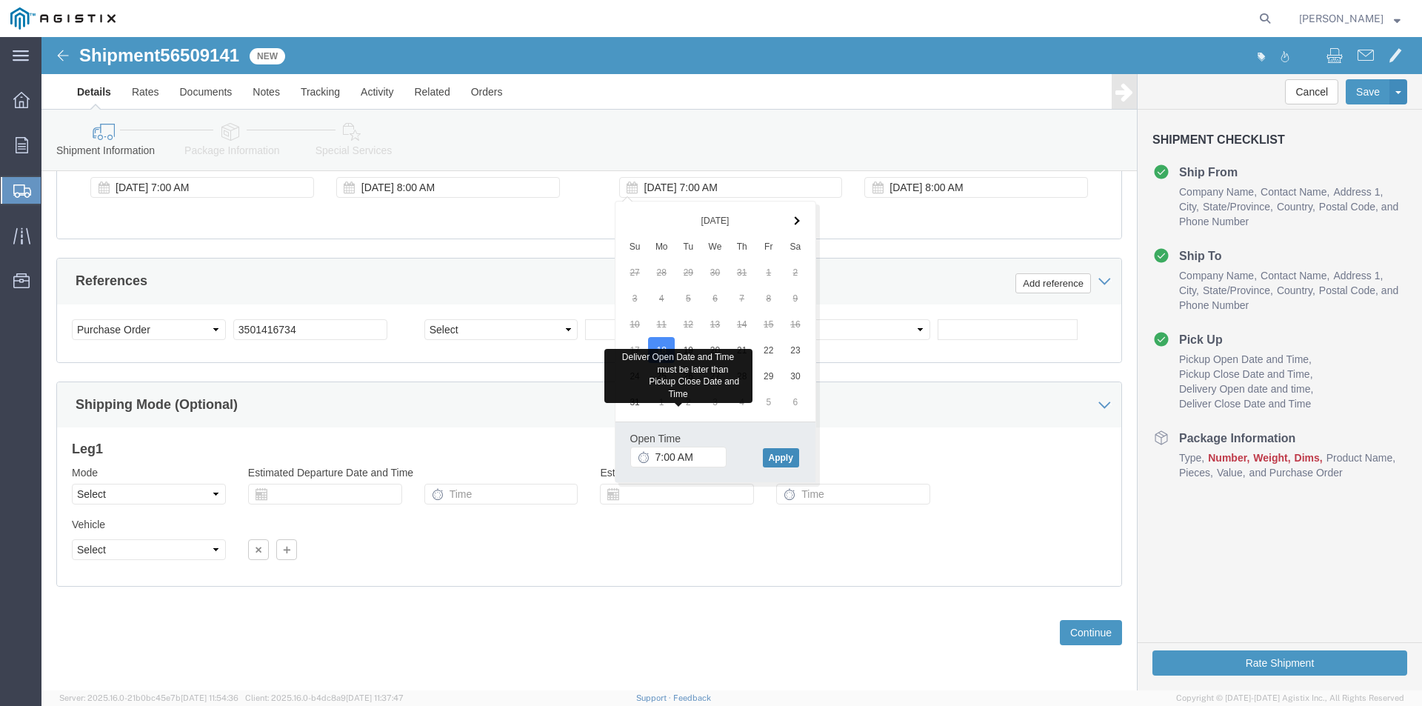
drag, startPoint x: 738, startPoint y: 415, endPoint x: 778, endPoint y: 392, distance: 45.5
click button "Apply"
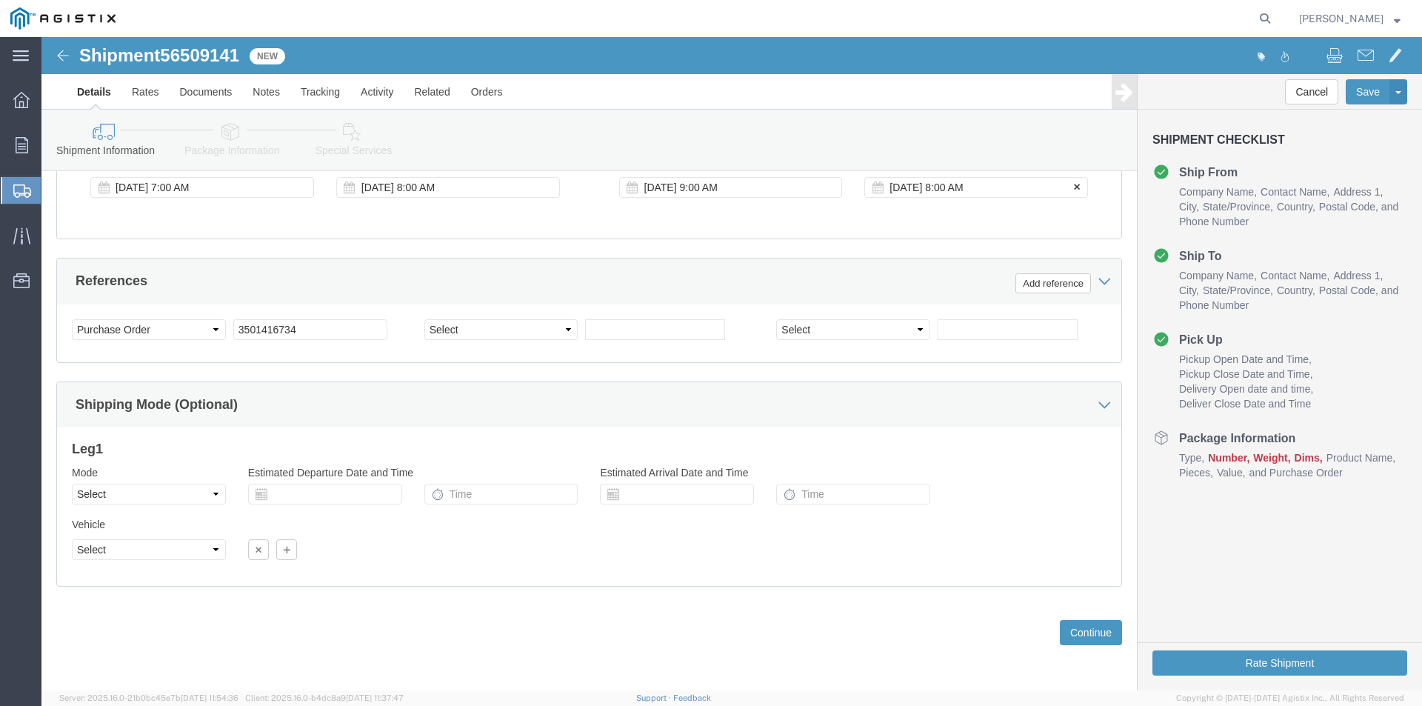
click div "[DATE] 8:00 AM"
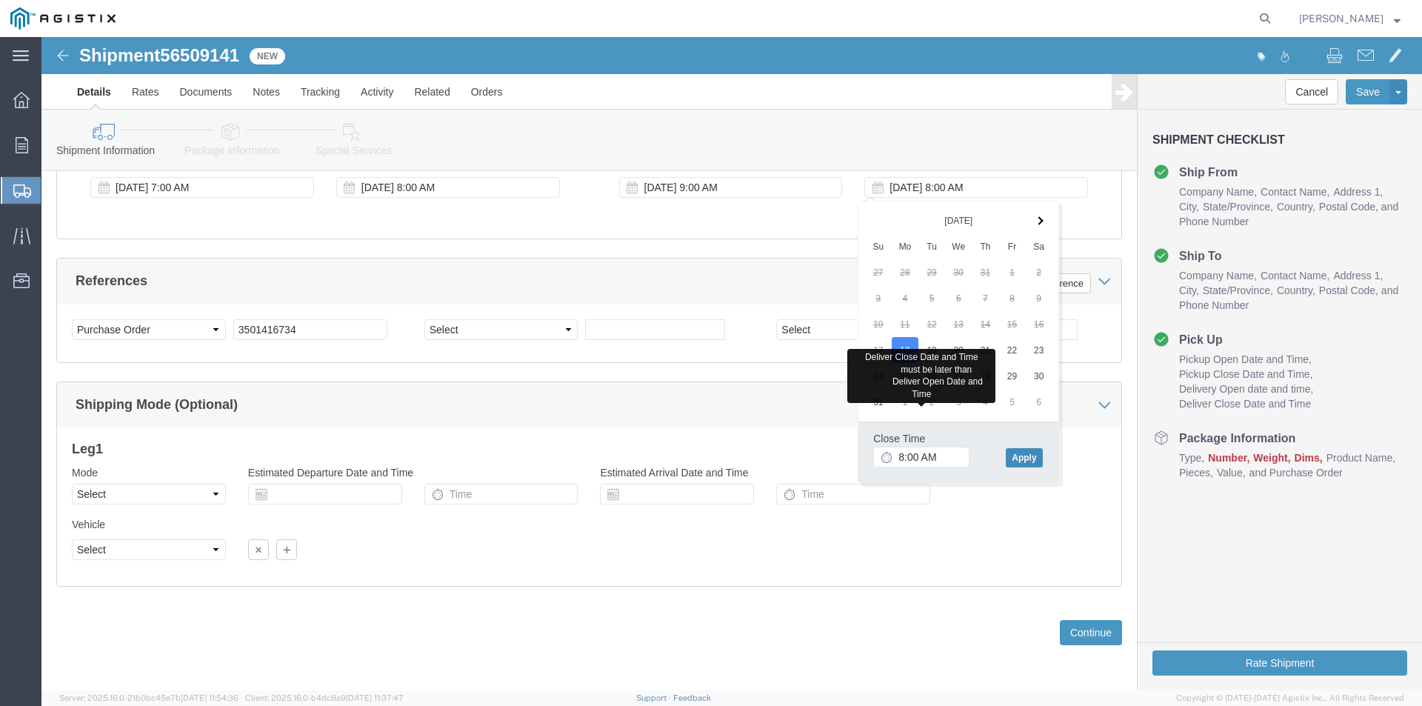
click button "Apply"
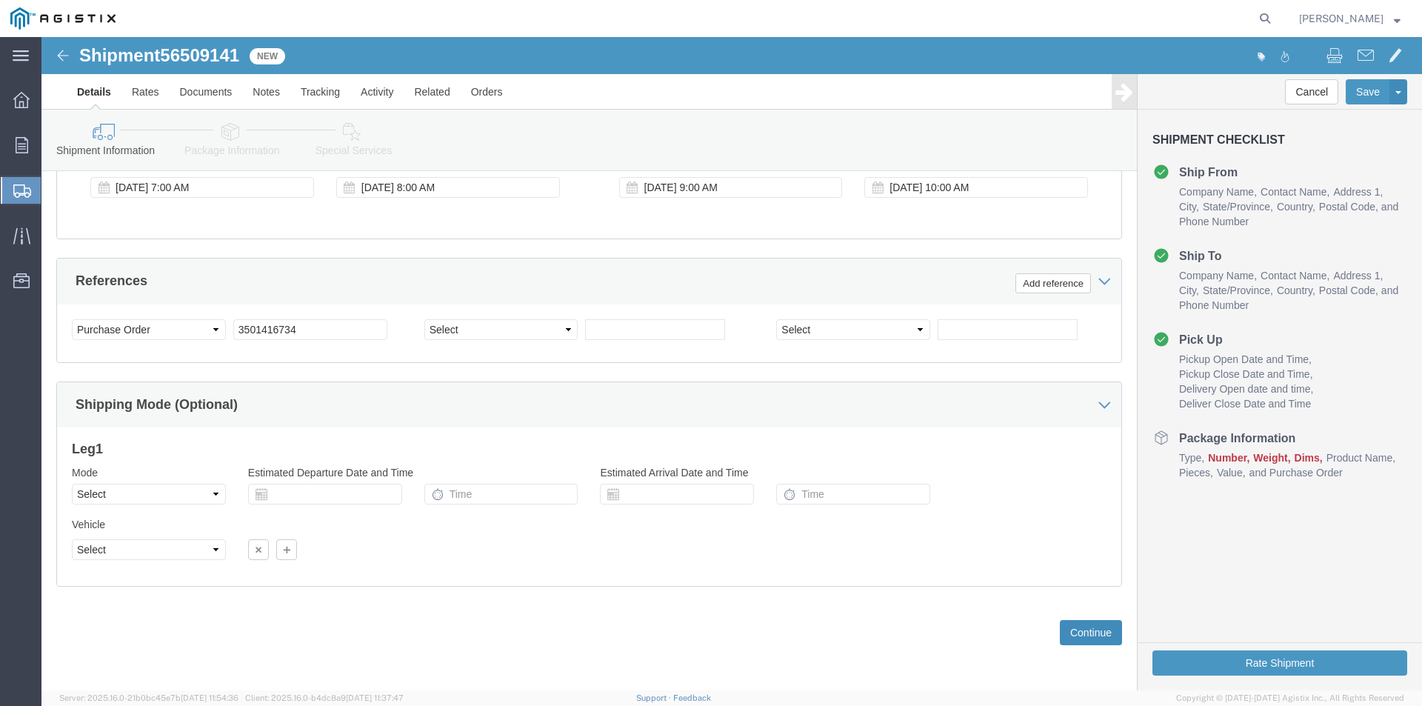
click button "Continue"
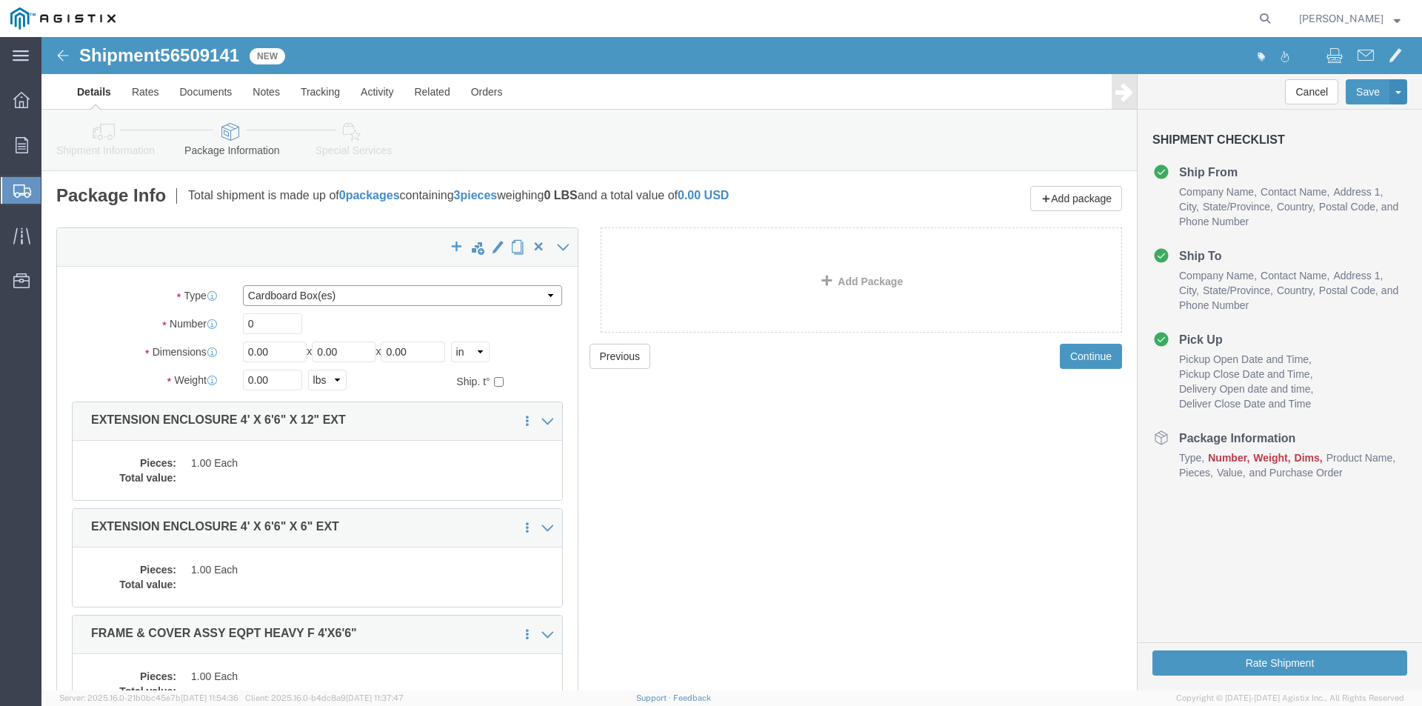
click select "Select Bulk Bundle(s) Cardboard Box(es) Carton(s) Crate(s) Drum(s) (Fiberboard)…"
select select "NKCR"
click select "Select Bulk Bundle(s) Cardboard Box(es) Carton(s) Crate(s) Drum(s) (Fiberboard)…"
click input "0"
type input "03"
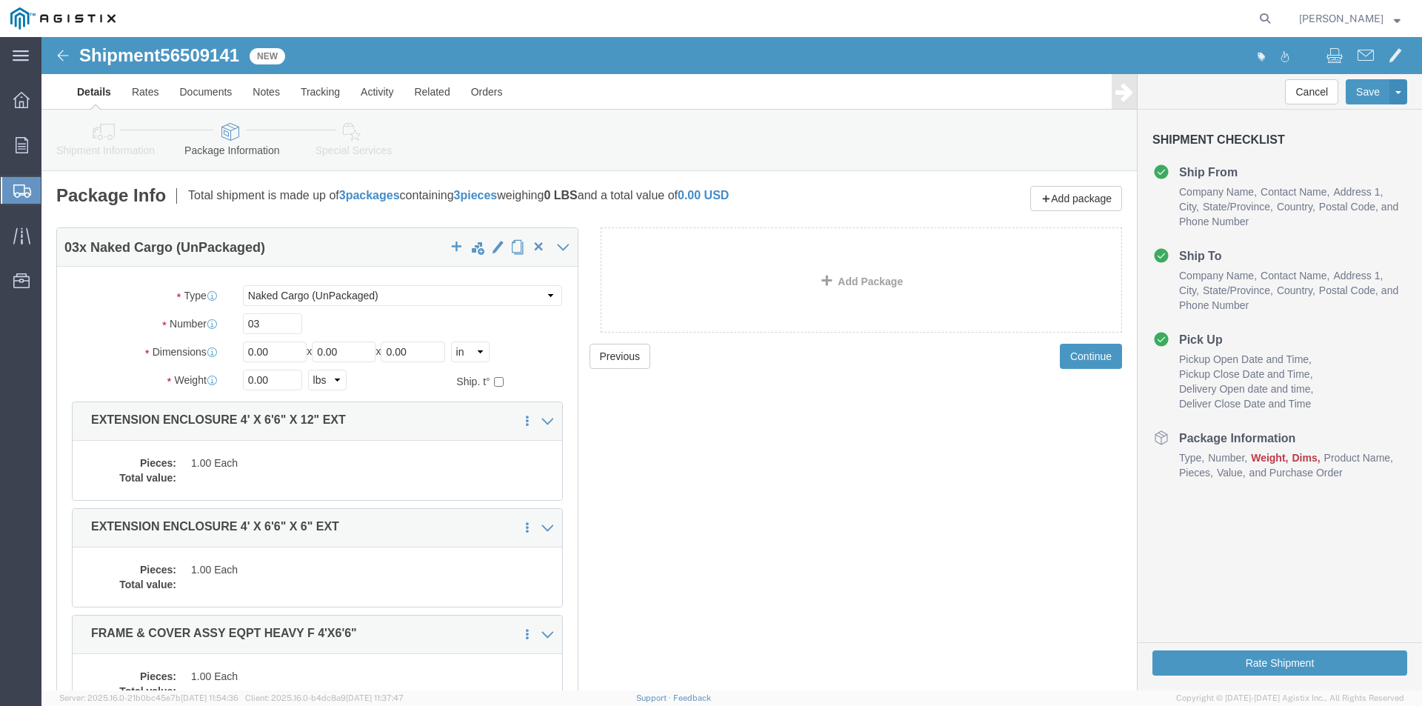
click label "Number"
drag, startPoint x: 232, startPoint y: 315, endPoint x: 164, endPoint y: 313, distance: 68.1
click div "Dimensions Separate dimensions for each package, Length x Width x Height Length…"
type input "48"
drag, startPoint x: 304, startPoint y: 315, endPoint x: 229, endPoint y: 302, distance: 76.0
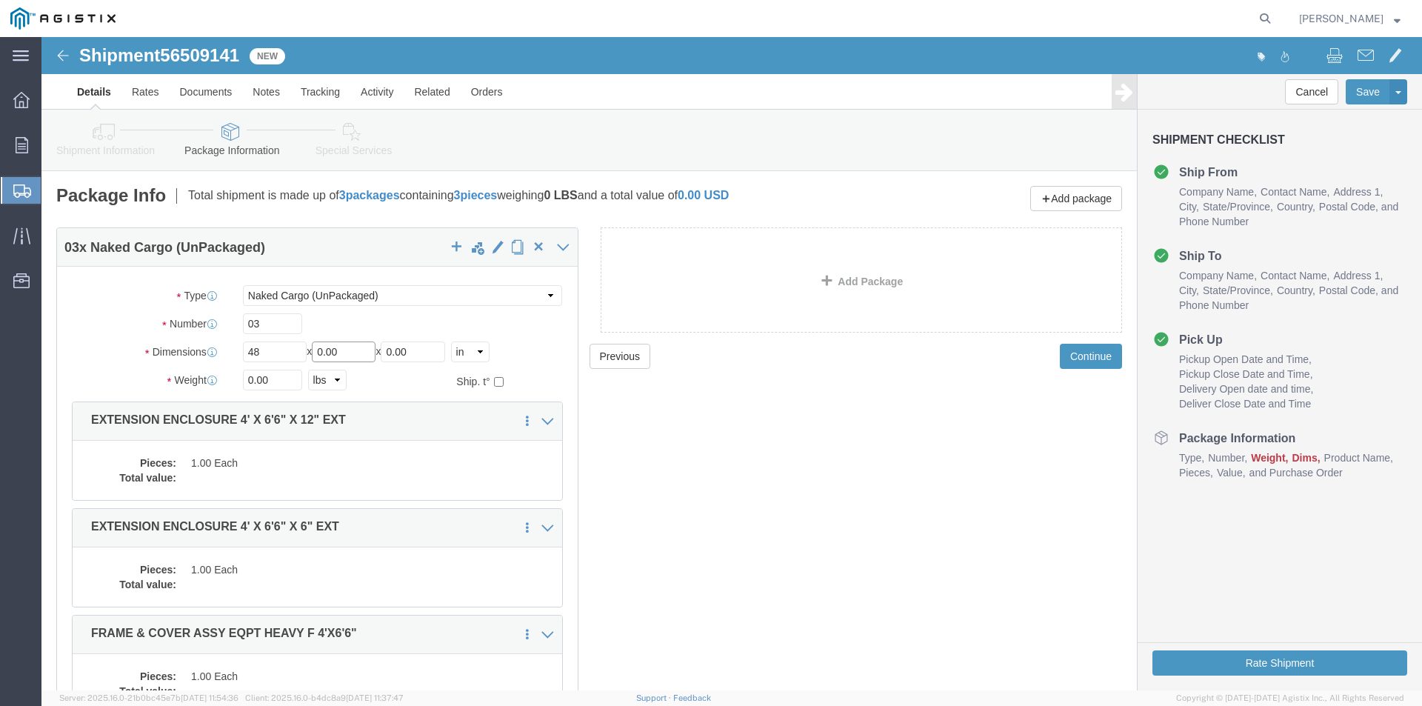
click div "Package Type Select Bulk Bundle(s) Cardboard Box(es) Carton(s) Crate(s) Drum(s)…"
type input "78"
drag, startPoint x: 382, startPoint y: 315, endPoint x: 302, endPoint y: 309, distance: 80.2
click div "Length 48 x Width 78 x Height 0.00 Select cm ft in"
type input "12"
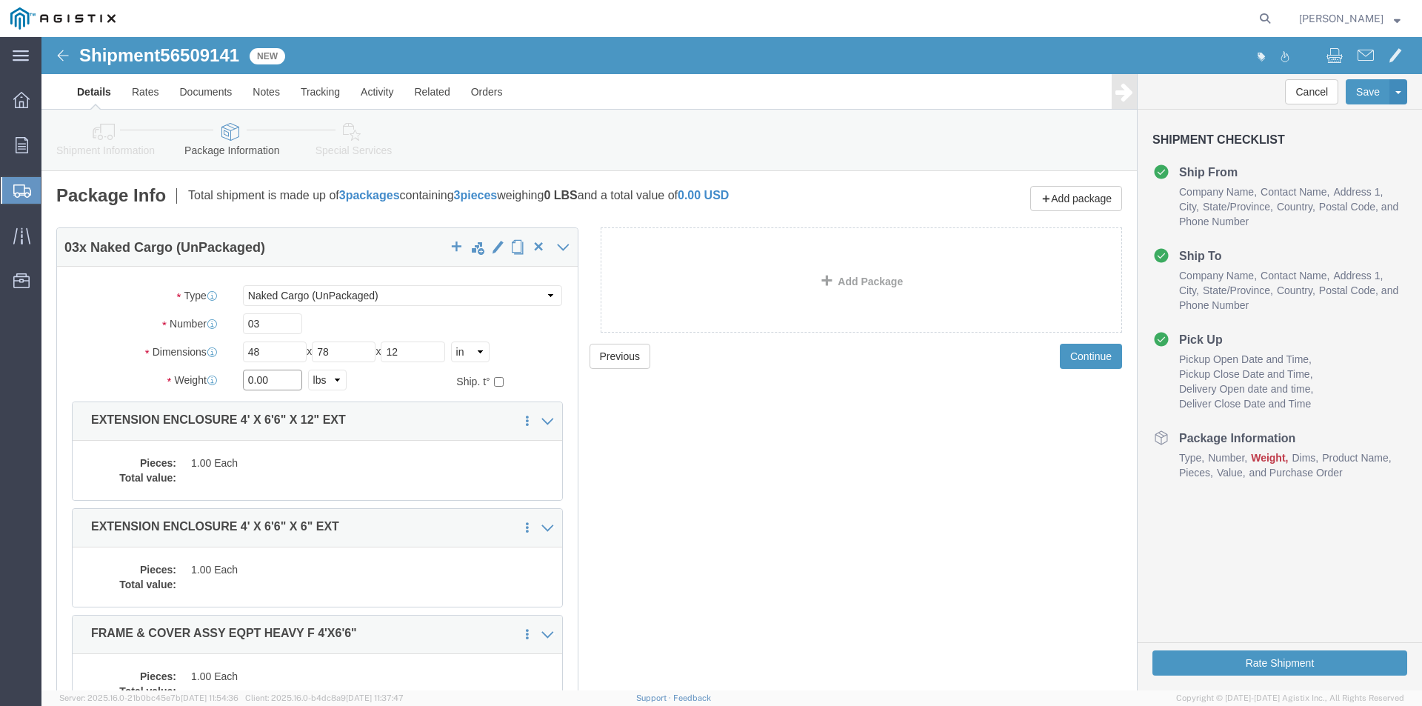
drag, startPoint x: 233, startPoint y: 344, endPoint x: 141, endPoint y: 353, distance: 92.3
click div "Weight 0.00 Select kgs lbs Ship. t°"
type input "6988"
click div "Package Type Select Bulk Bundle(s) Cardboard Box(es) Carton(s) Crate(s) Drum(s)…"
click dd "1.00 Each"
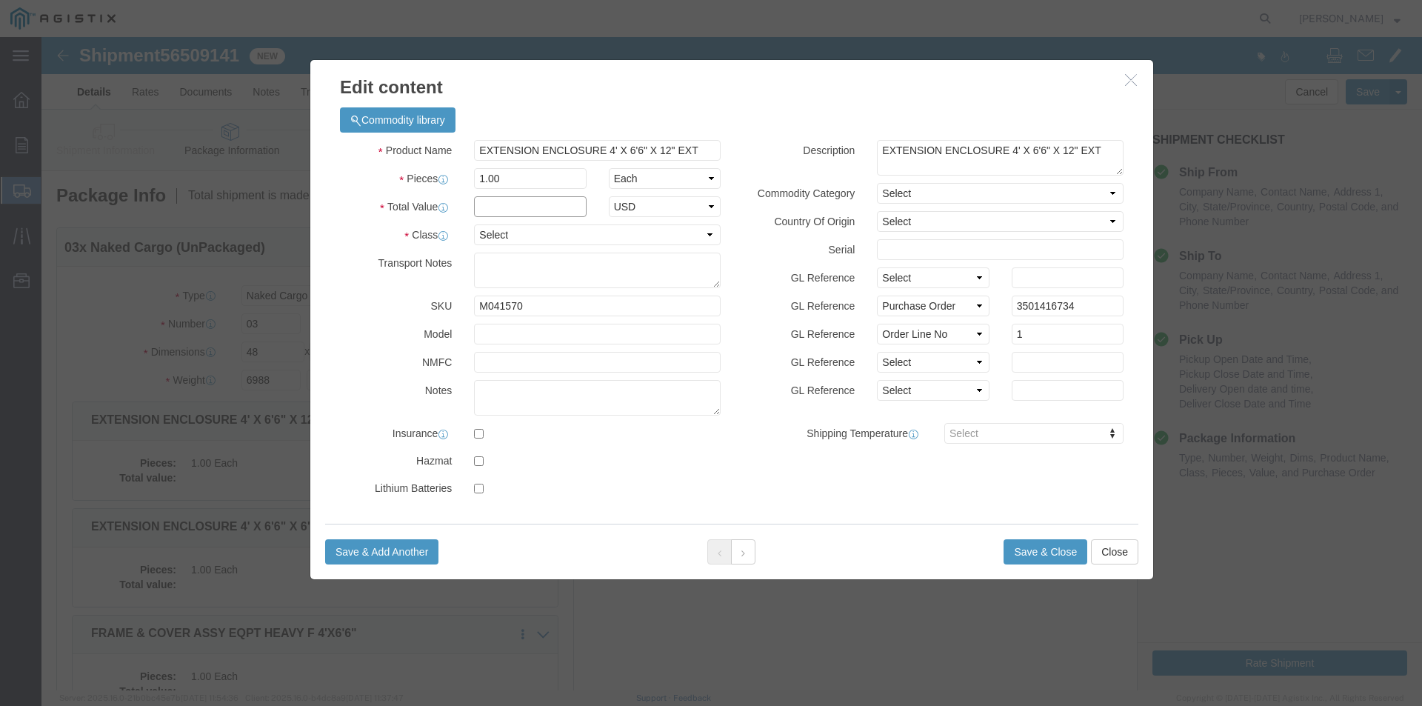
click input "text"
type input "1"
drag, startPoint x: 358, startPoint y: 130, endPoint x: 359, endPoint y: 138, distance: 8.3
click div "Product Name EXTENSION ENCLOSURE 4' X 6'6" X 12" EXT Pieces 1.00 Select Bag Bar…"
click select "Select 50 55 60 65 70 85 92.5 100 125 175 250 300 400"
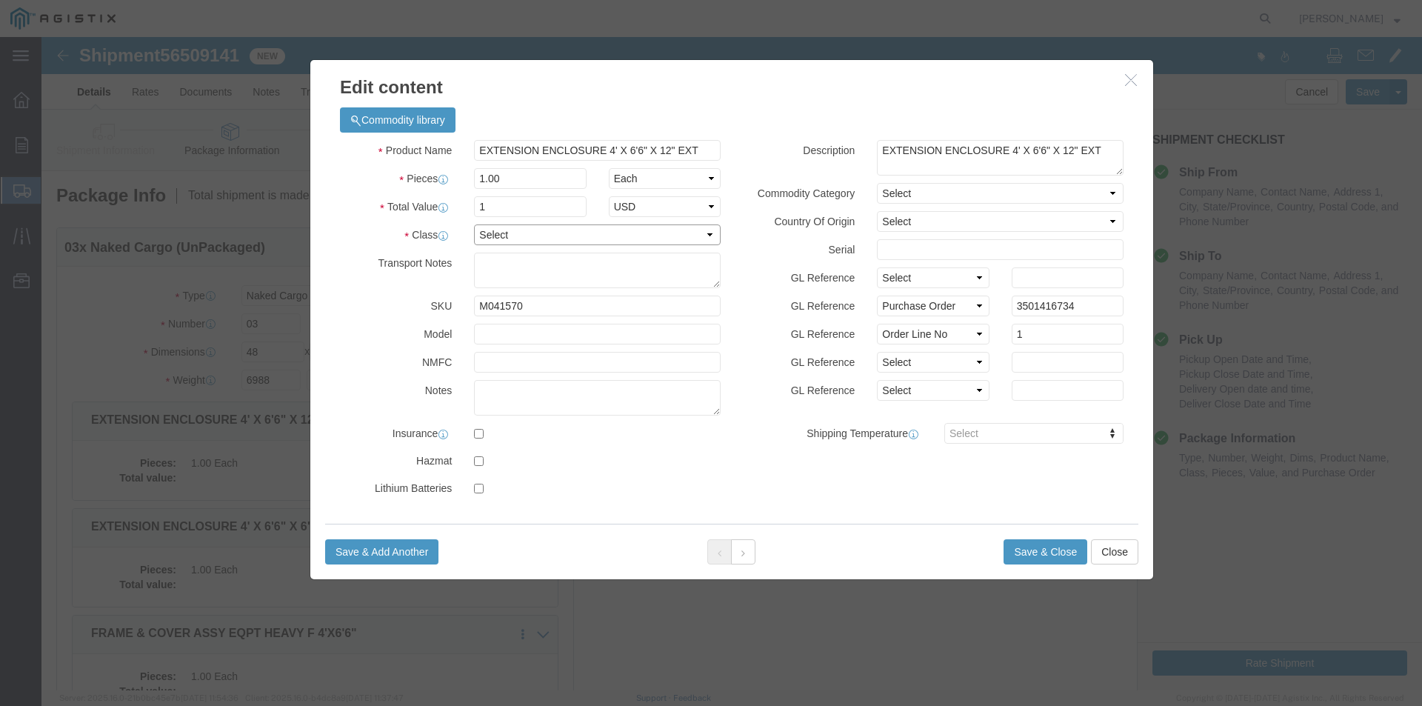
select select "55"
click select "Select 50 55 60 65 70 85 92.5 100 125 175 250 300 400"
click button "Save & Close"
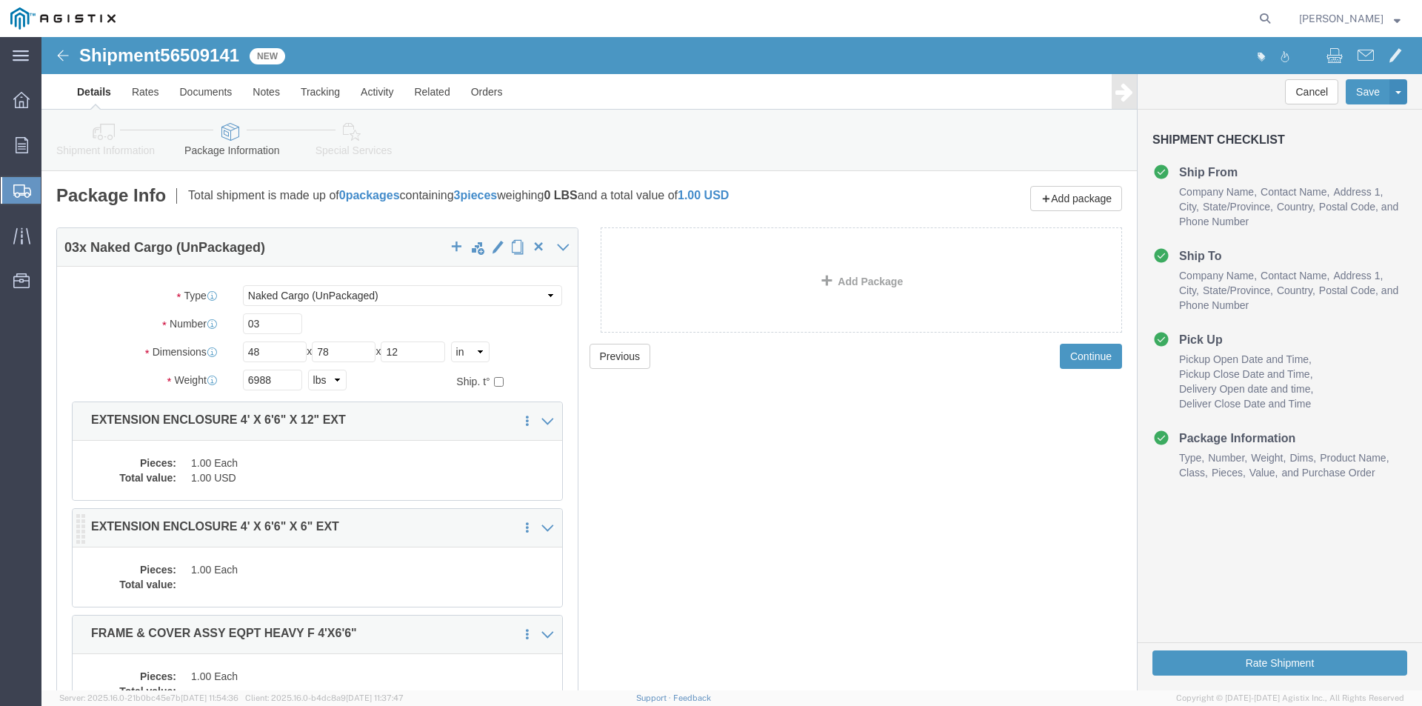
click dd
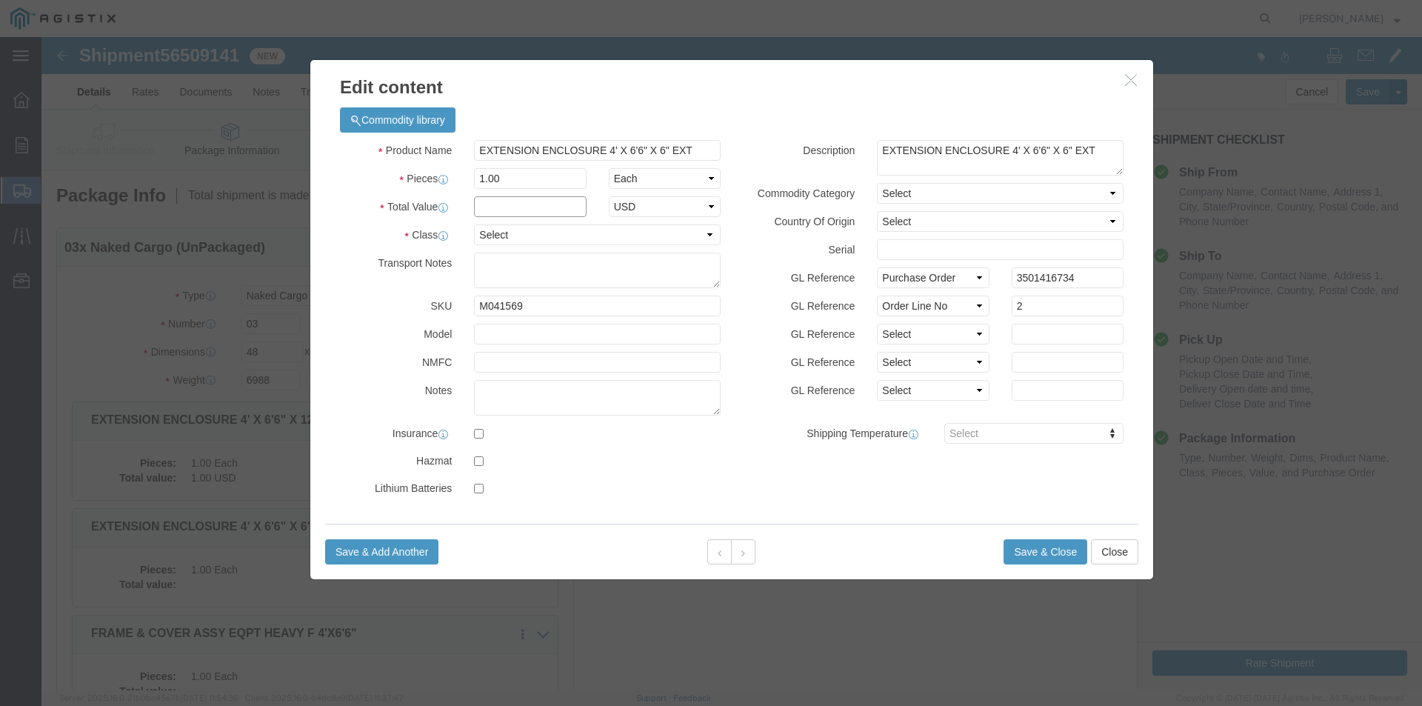
click input "text"
type input "1"
click select "Select 50 55 60 65 70 85 92.5 100 125 175 250 300 400"
select select "55"
click select "Select 50 55 60 65 70 85 92.5 100 125 175 250 300 400"
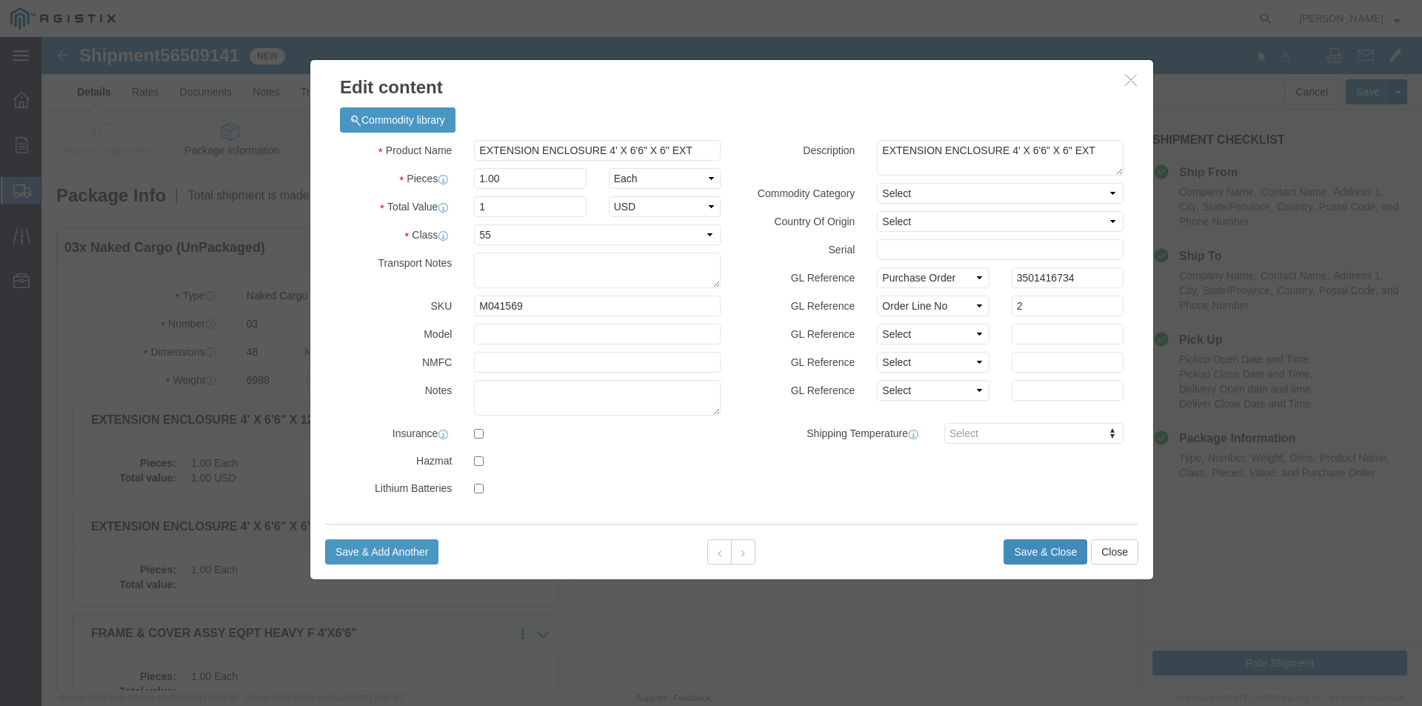
click button "Save & Close"
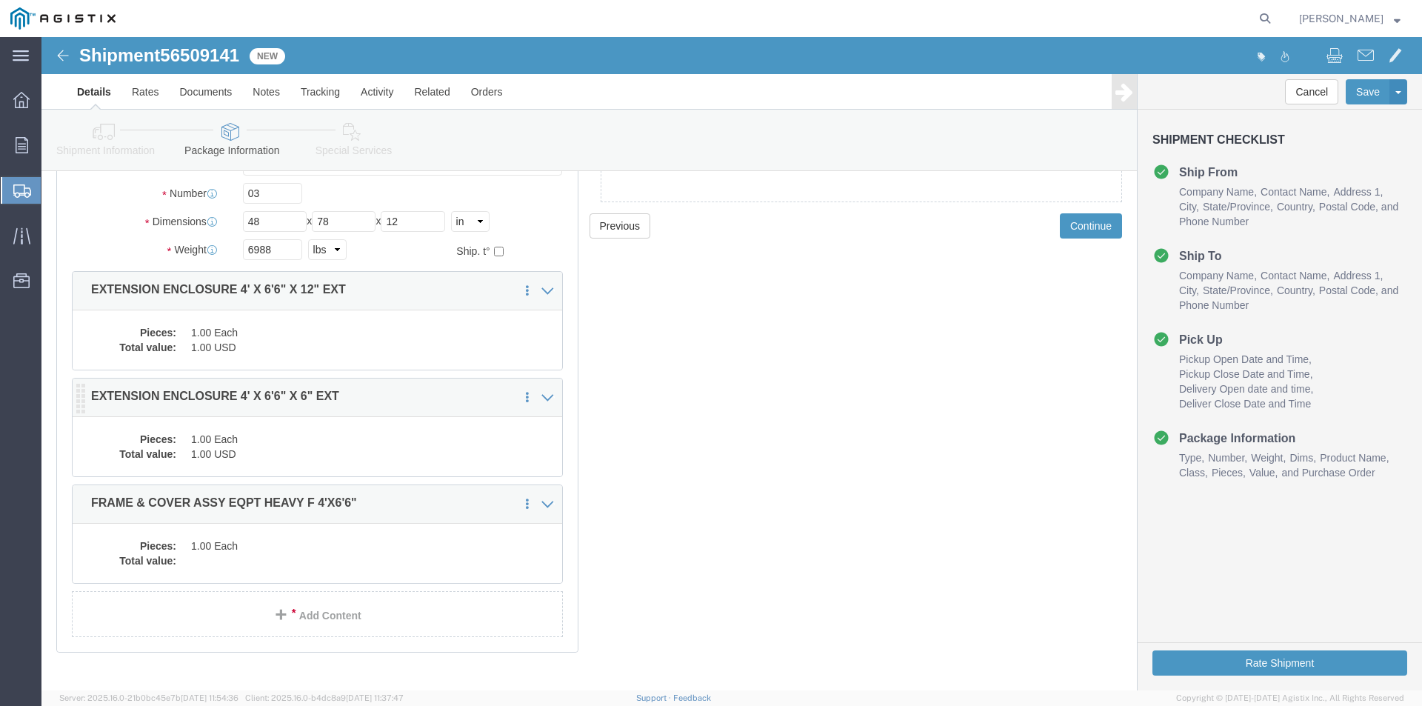
scroll to position [156, 0]
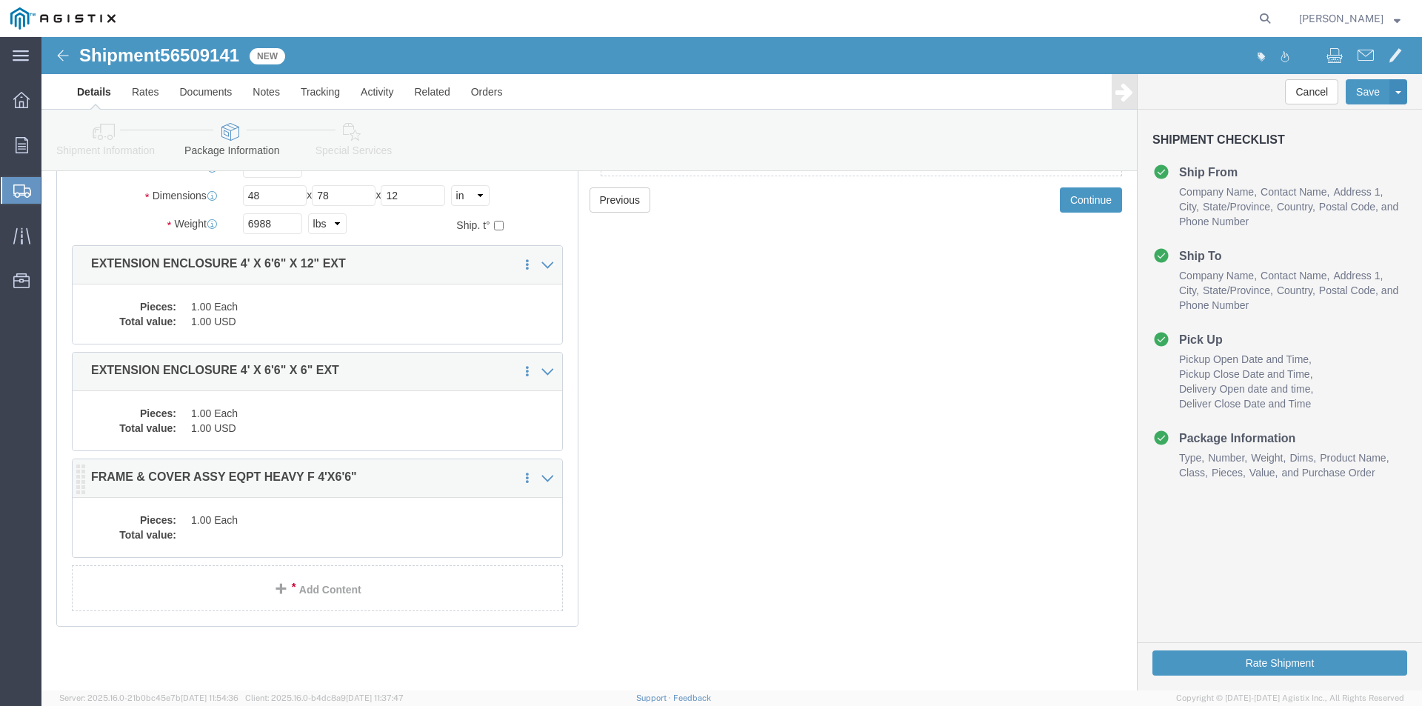
click dd "1.00 Each"
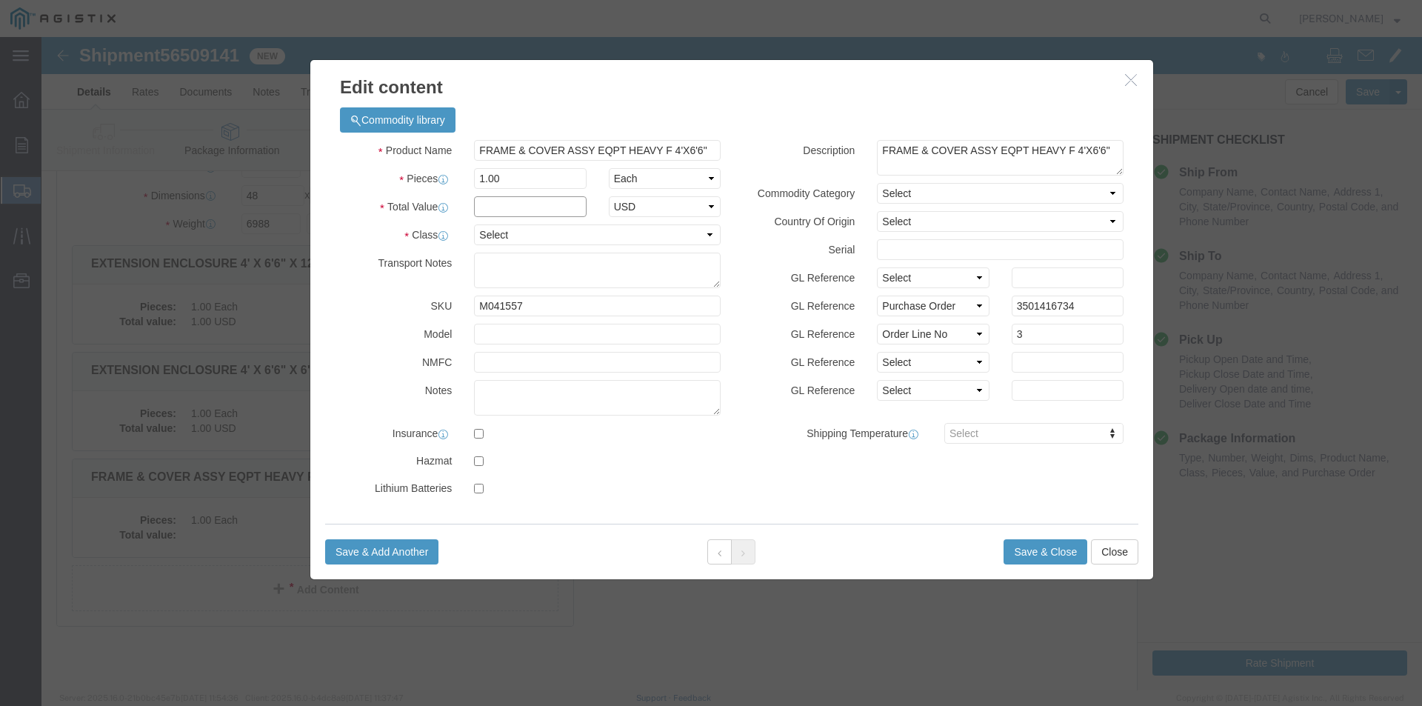
click input "text"
type input "1"
click select "Select 50 55 60 65 70 85 92.5 100 125 175 250 300 400"
select select "55"
click select "Select 50 55 60 65 70 85 92.5 100 125 175 250 300 400"
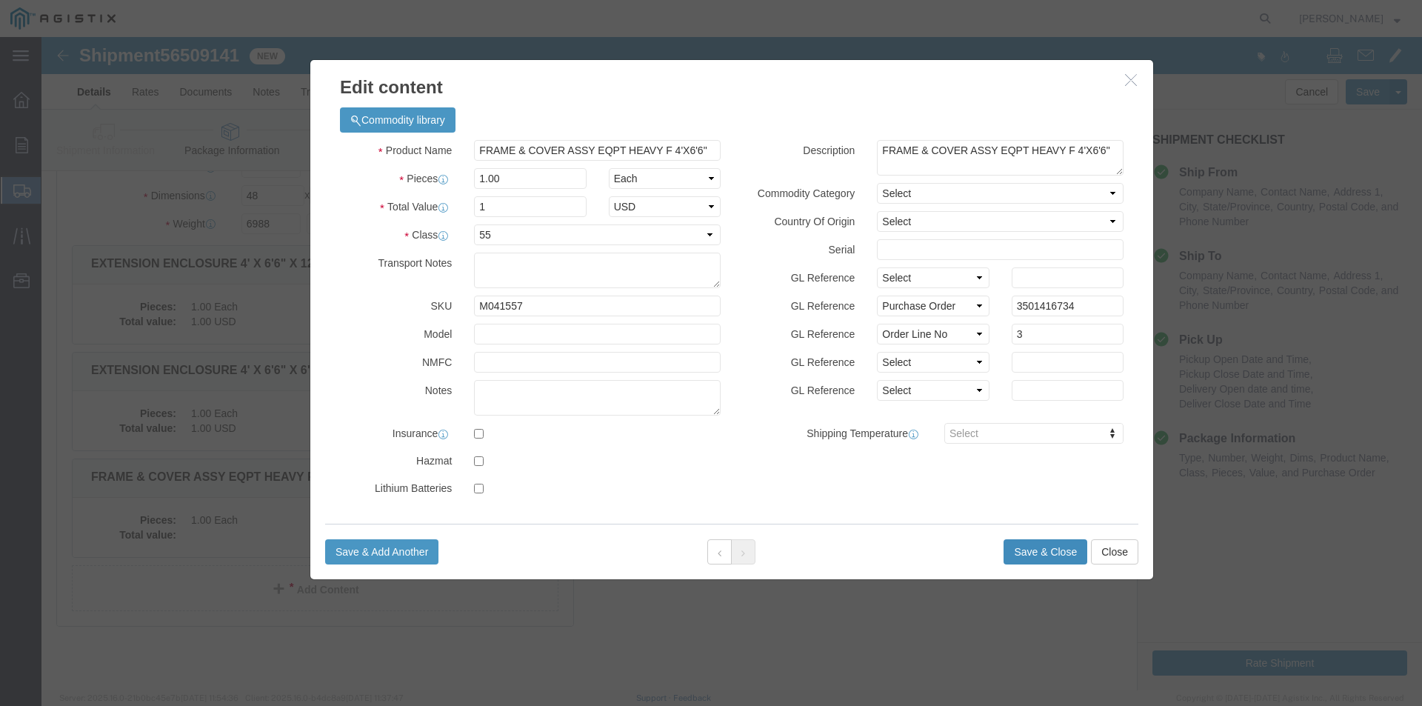
click button "Save & Close"
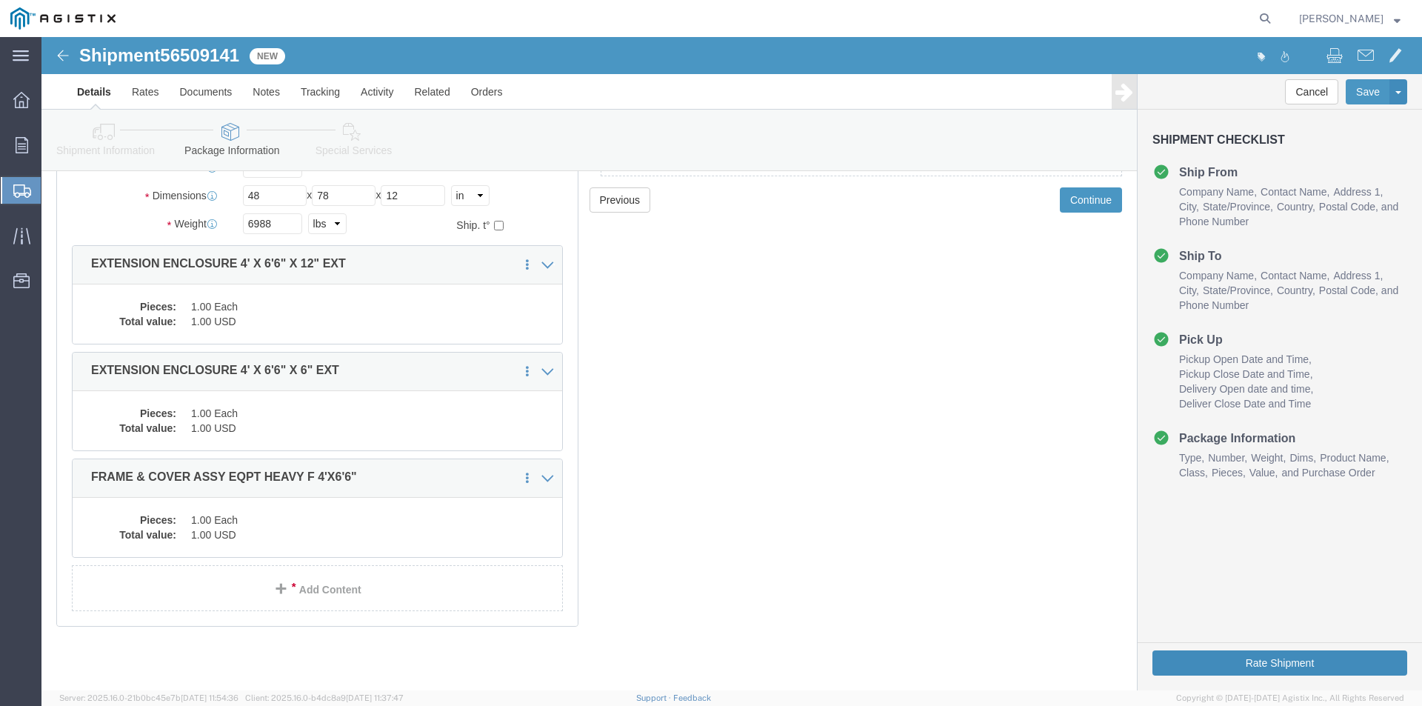
click button "Rate Shipment"
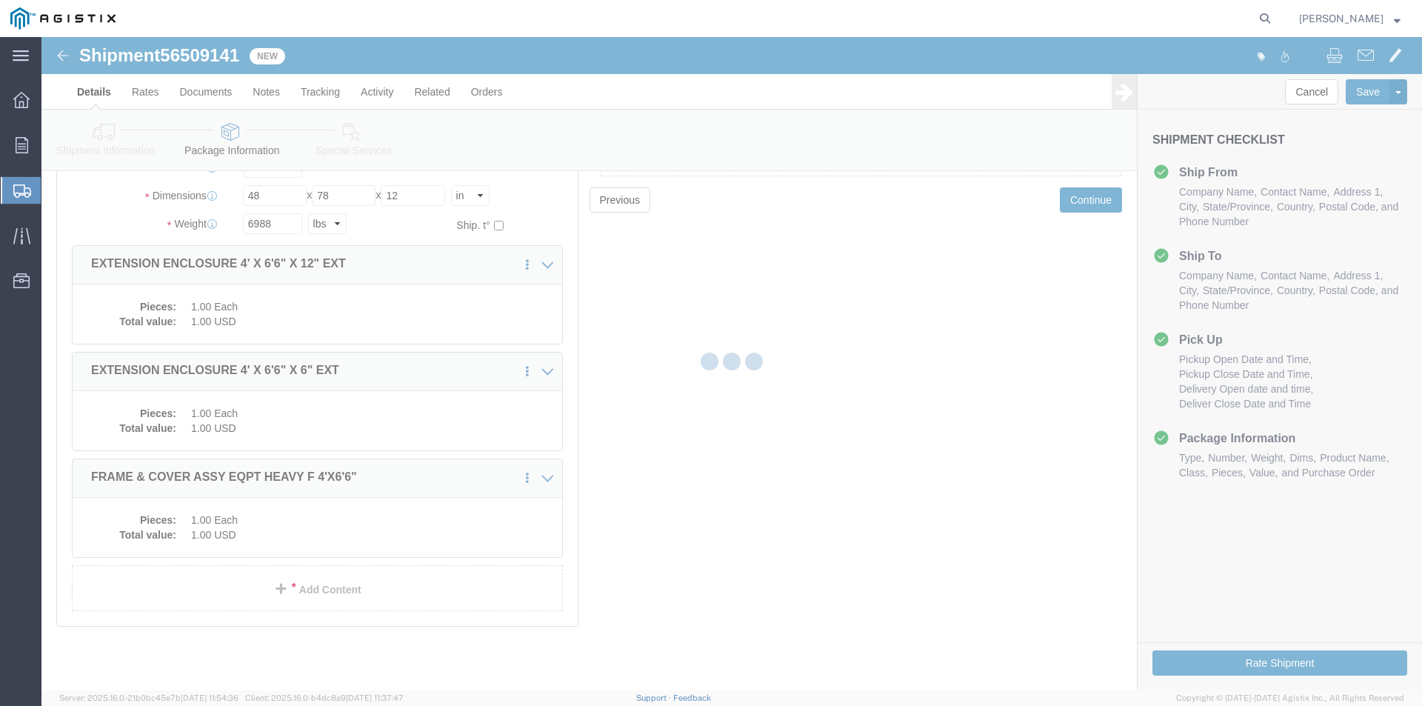
scroll to position [0, 0]
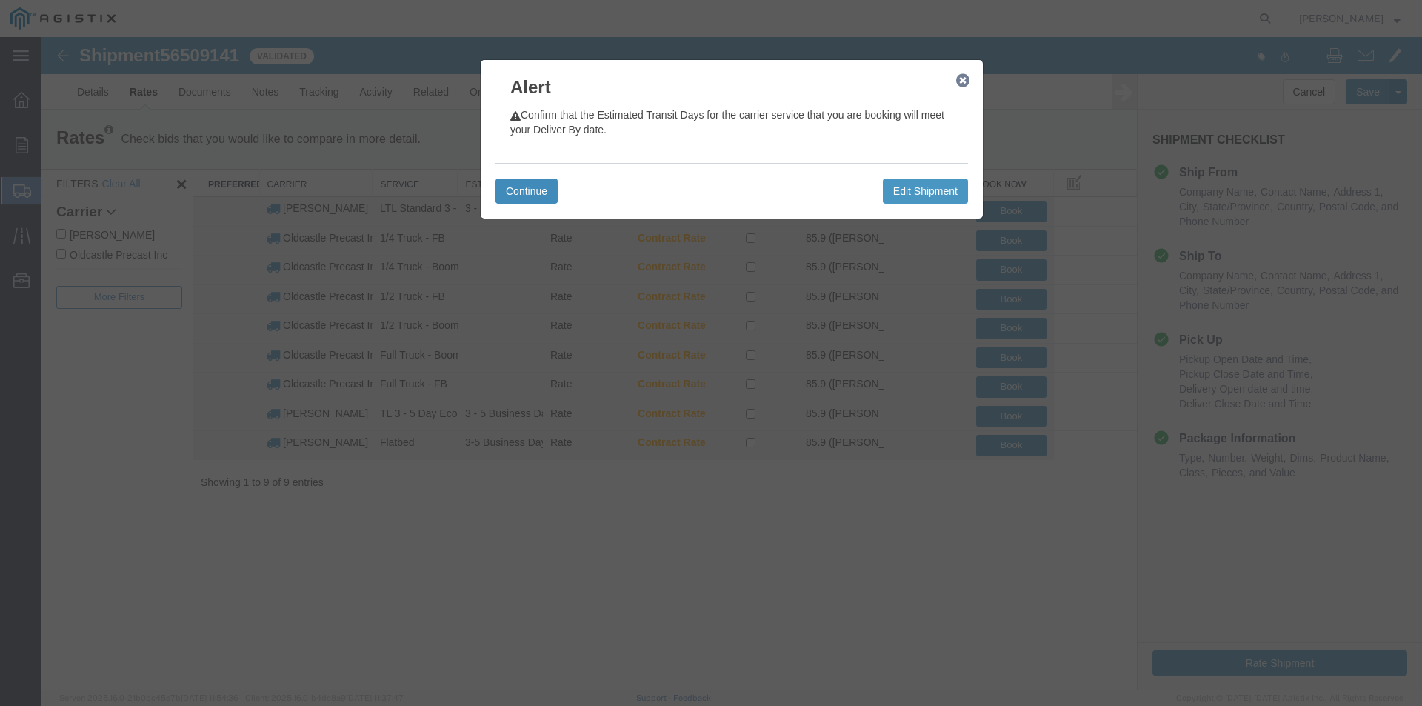
click at [518, 181] on button "Continue" at bounding box center [526, 190] width 62 height 25
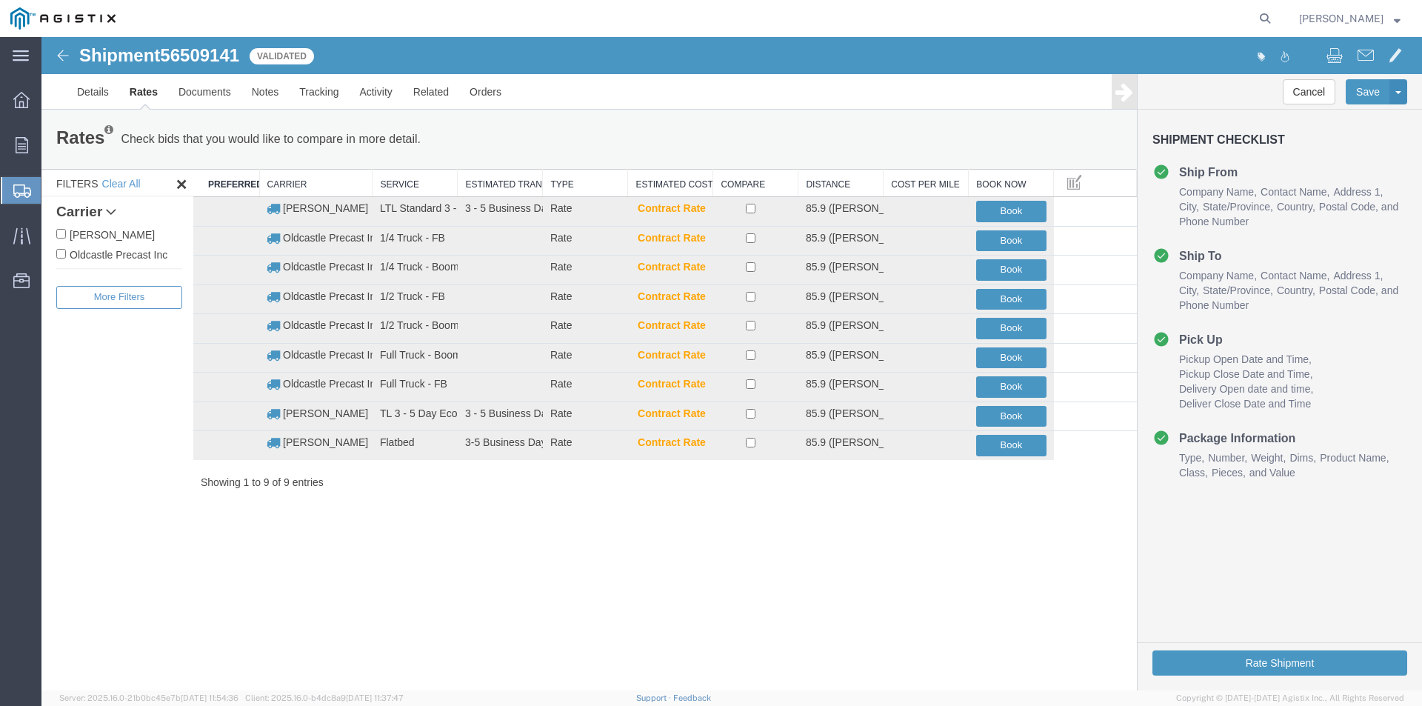
click at [121, 258] on label "Oldcastle Precast Inc" at bounding box center [119, 254] width 126 height 16
click at [66, 258] on input "Oldcastle Precast Inc" at bounding box center [61, 254] width 10 height 10
checkbox input "true"
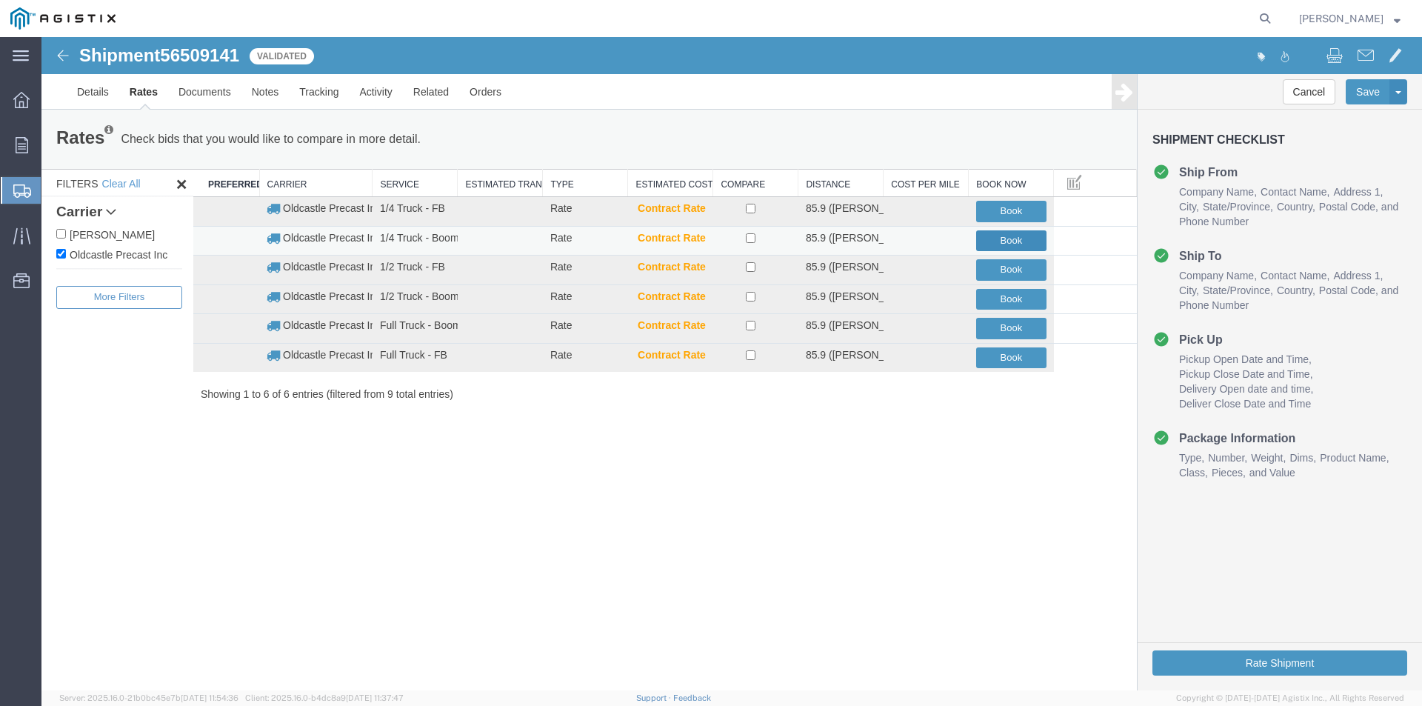
click at [1006, 244] on button "Book" at bounding box center [1011, 240] width 70 height 21
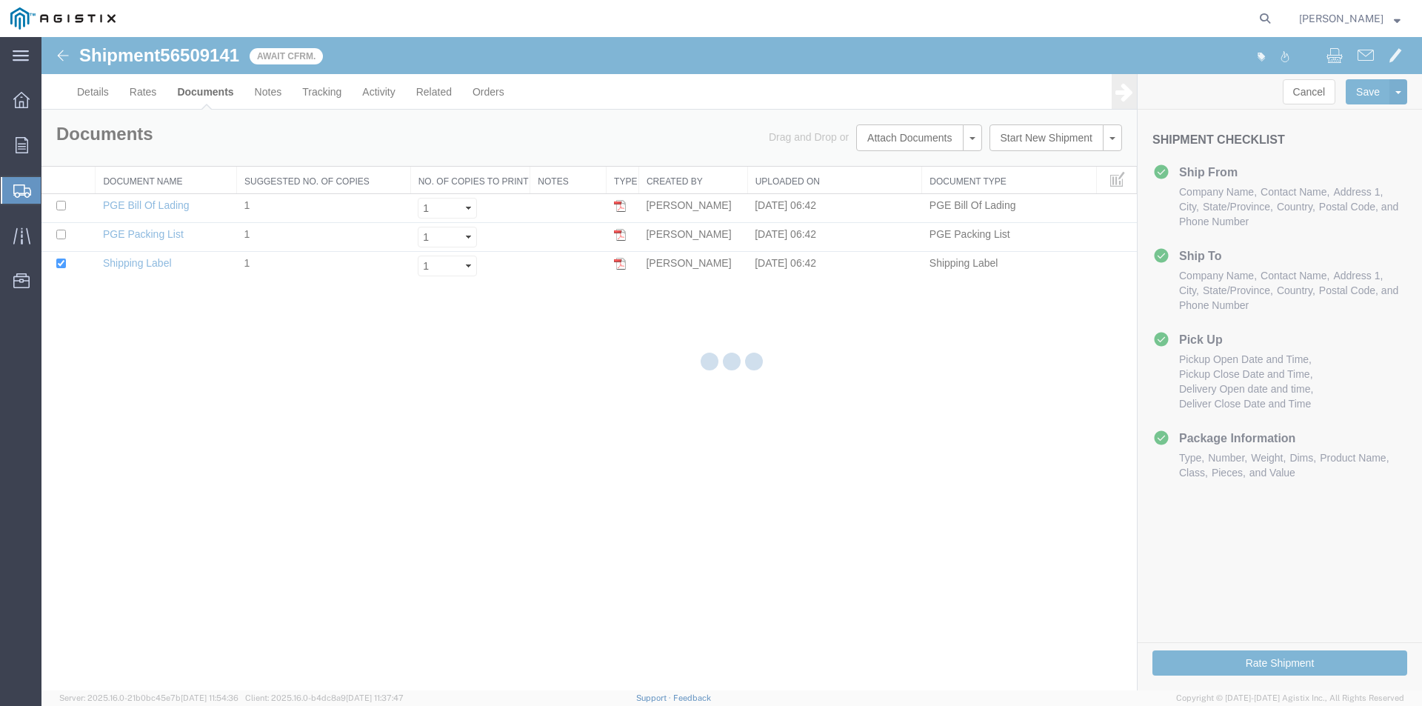
click at [323, 92] on div at bounding box center [731, 363] width 1380 height 653
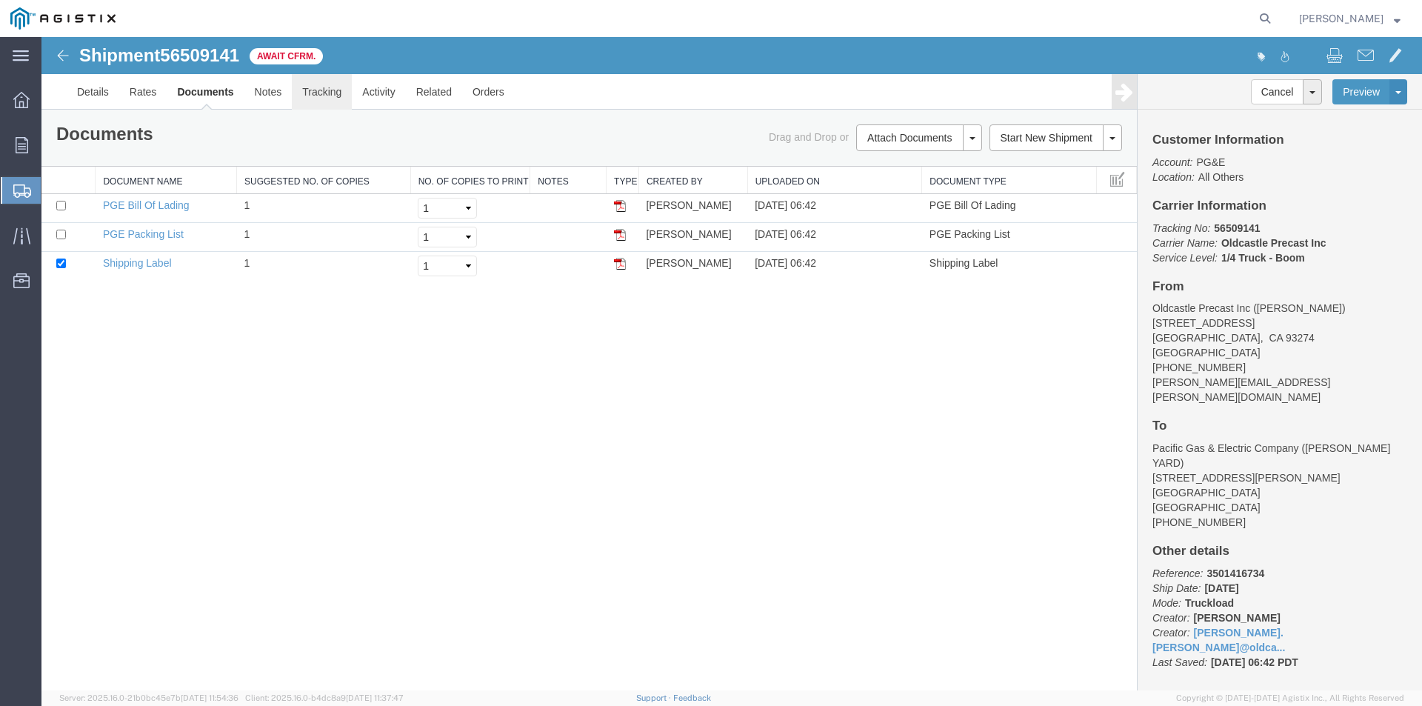
click at [323, 92] on link "Tracking" at bounding box center [322, 92] width 60 height 36
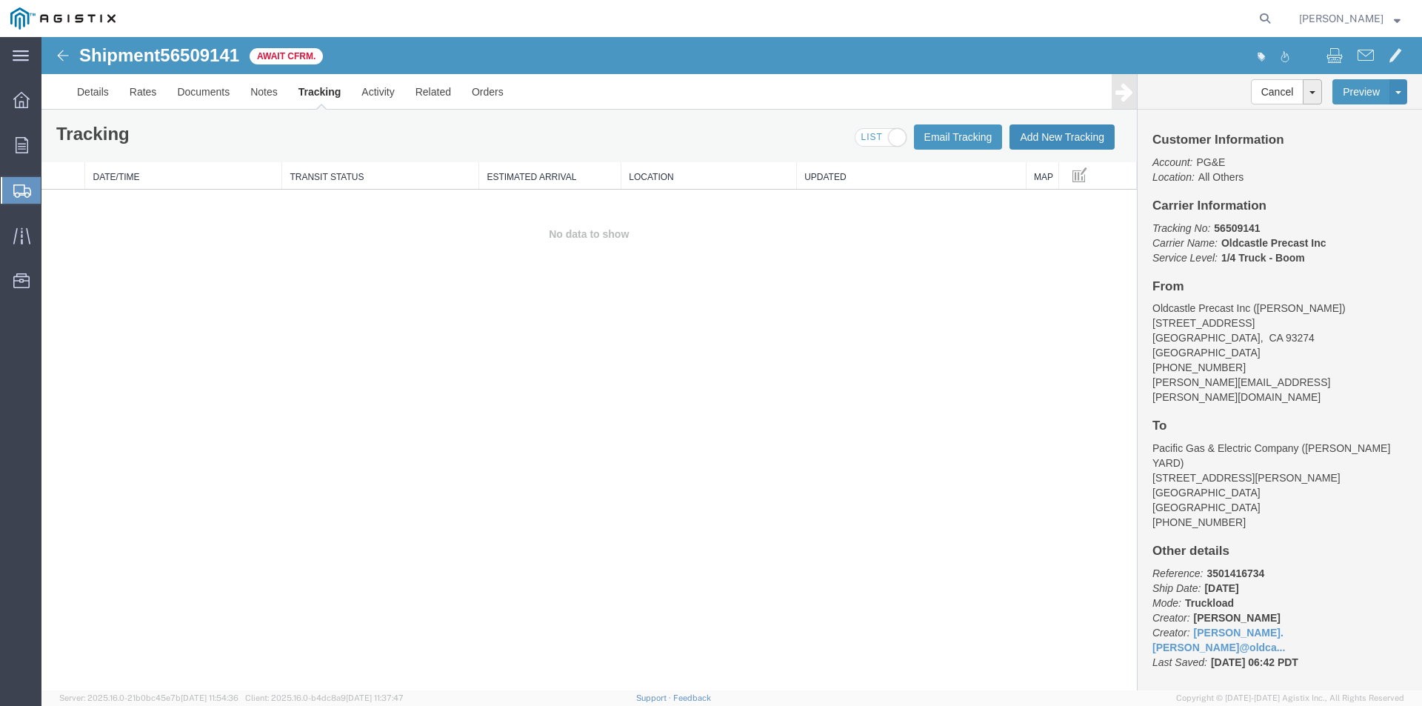
click at [1045, 140] on button "Add New Tracking" at bounding box center [1061, 136] width 105 height 25
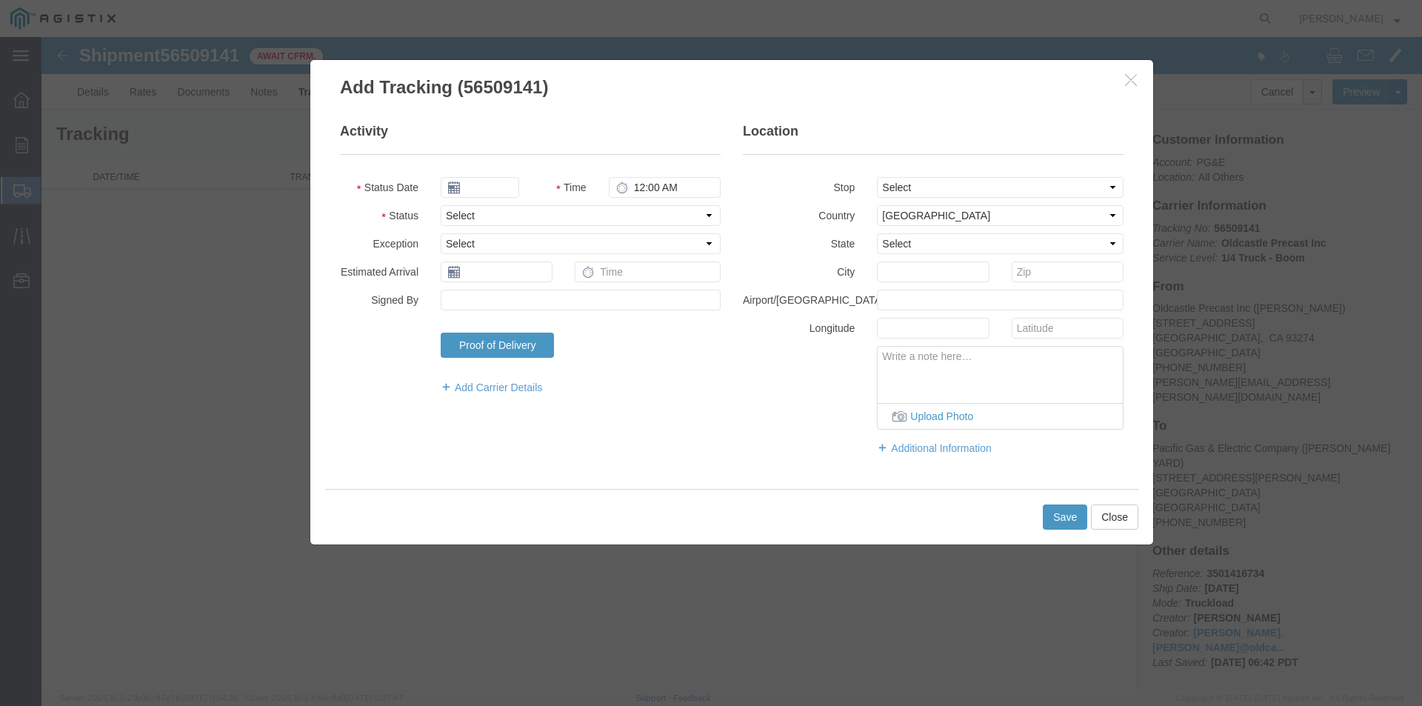
type input "[DATE]"
type input "7:00 AM"
click at [501, 184] on input "[DATE]" at bounding box center [480, 187] width 78 height 21
click at [467, 325] on td "18" at bounding box center [474, 324] width 22 height 22
type input "[DATE]"
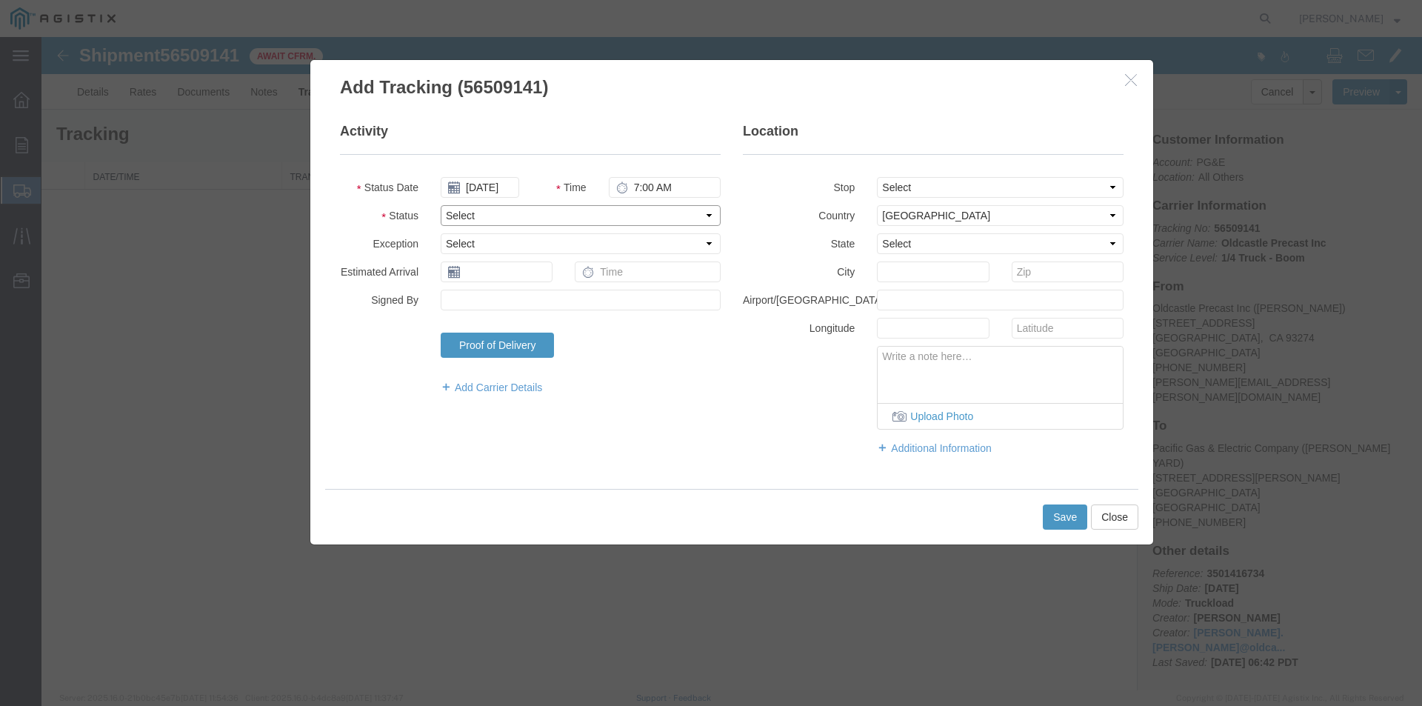
click at [482, 213] on select "Select Arrival Notice Available Arrival Notice Imported Arrive at Delivery Loca…" at bounding box center [581, 215] width 280 height 21
select select "DELIVRED"
click at [441, 205] on select "Select Arrival Notice Available Arrival Notice Imported Arrive at Delivery Loca…" at bounding box center [581, 215] width 280 height 21
click at [1054, 518] on button "Save" at bounding box center [1065, 516] width 44 height 25
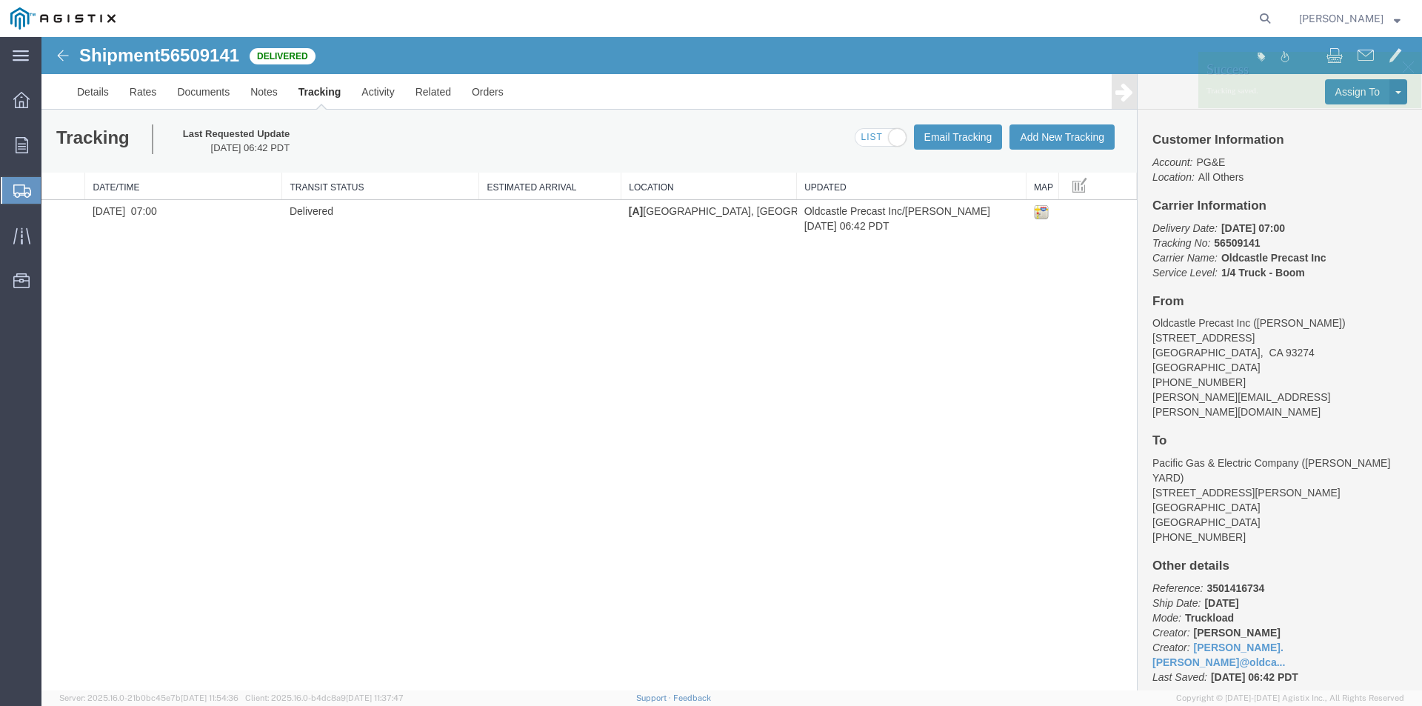
click at [1394, 19] on strong "button" at bounding box center [1397, 18] width 7 height 5
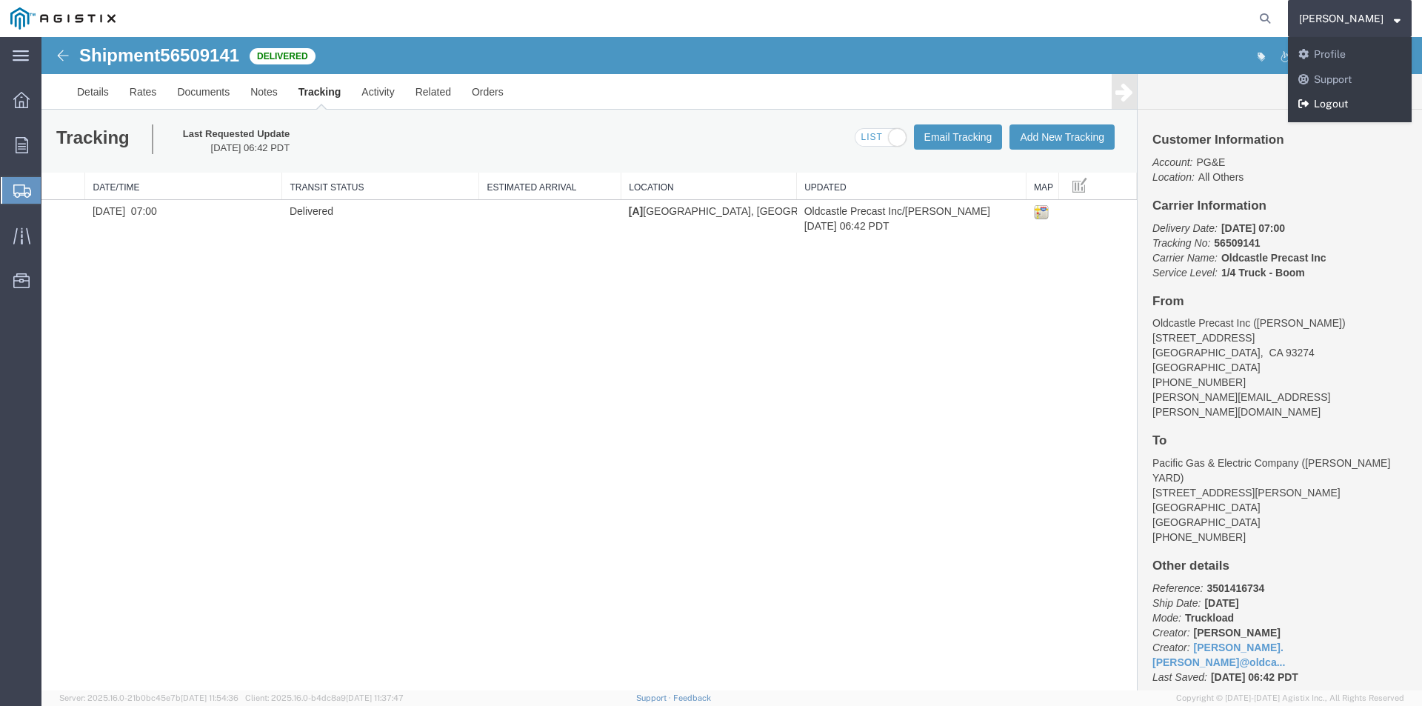
click at [1352, 102] on link "Logout" at bounding box center [1350, 104] width 124 height 25
